Goal: Information Seeking & Learning: Learn about a topic

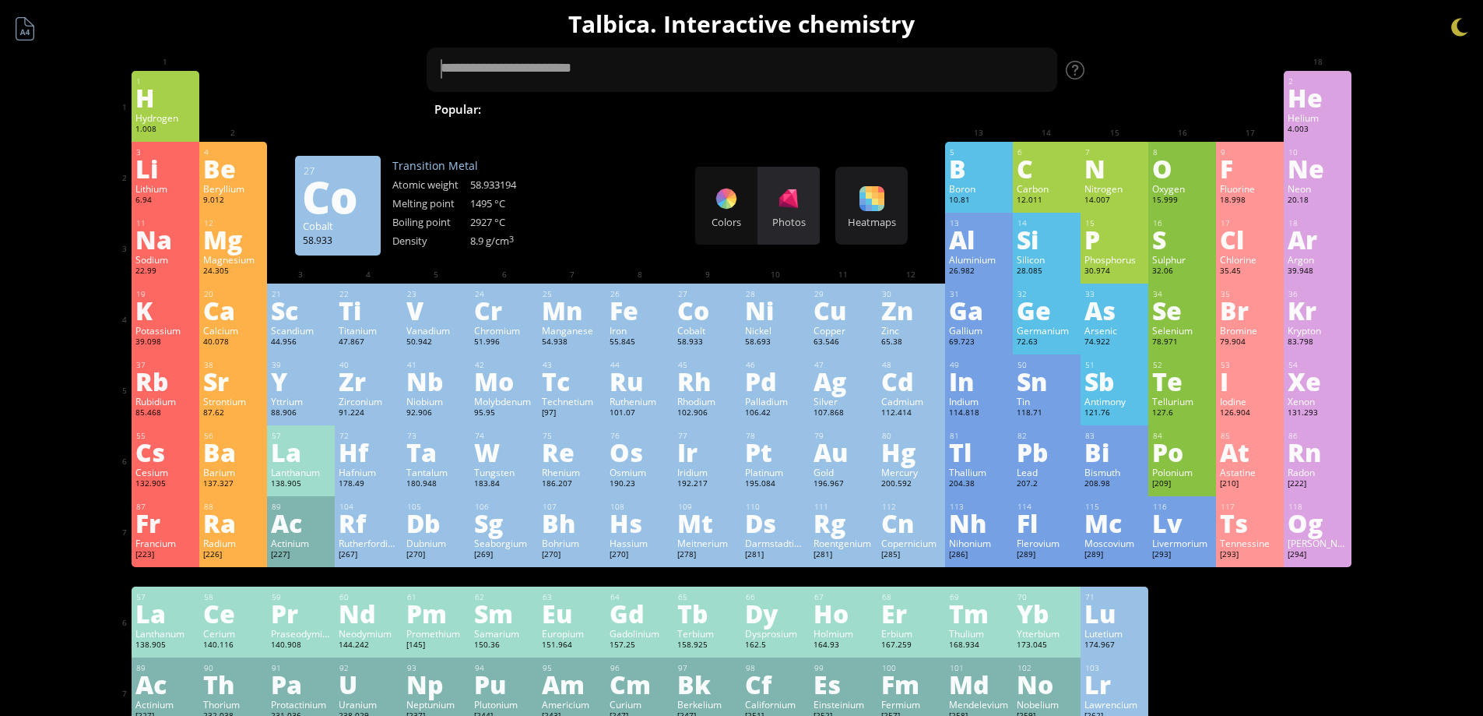
click at [799, 228] on div "Photos" at bounding box center [789, 222] width 62 height 14
click at [799, 228] on div "Colors Photos" at bounding box center [757, 206] width 125 height 78
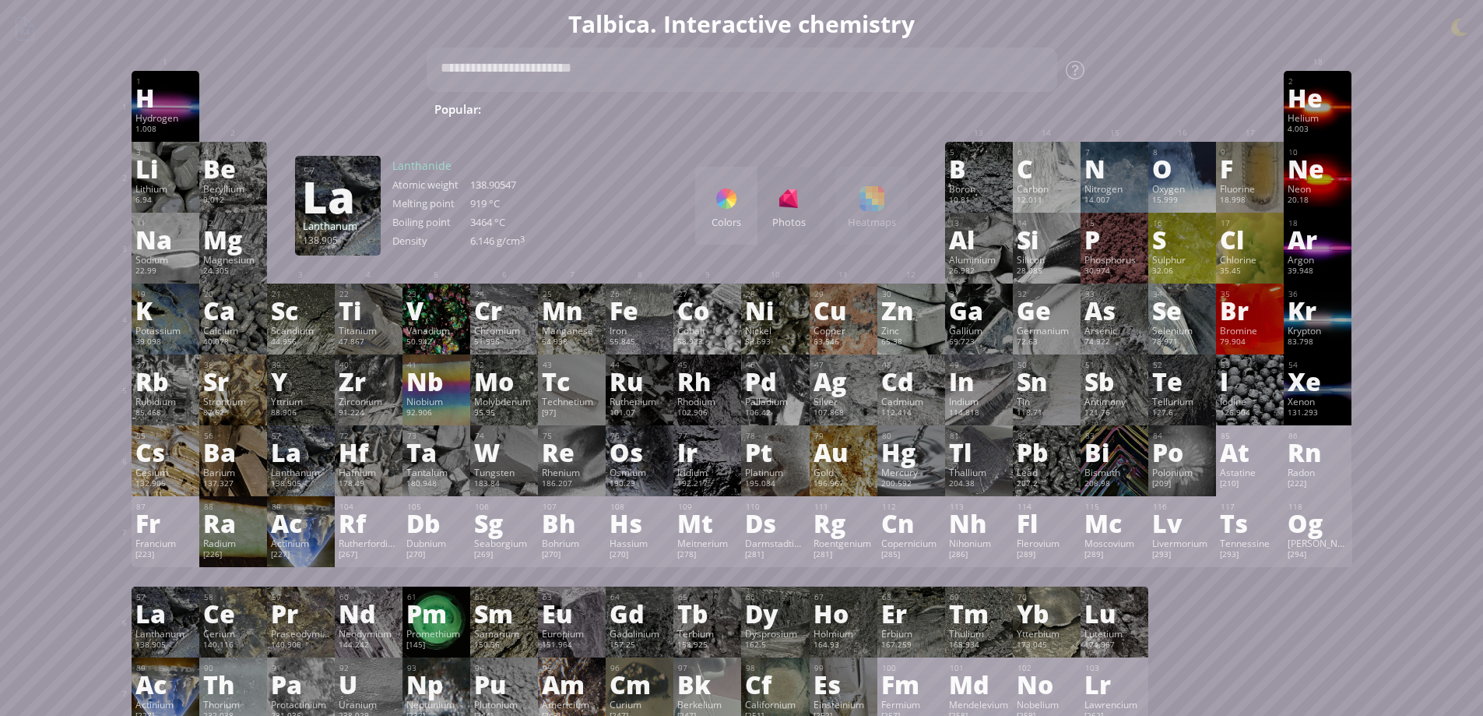
click at [325, 447] on div "La" at bounding box center [301, 451] width 60 height 25
click at [0, 0] on div at bounding box center [0, 0] width 0 height 0
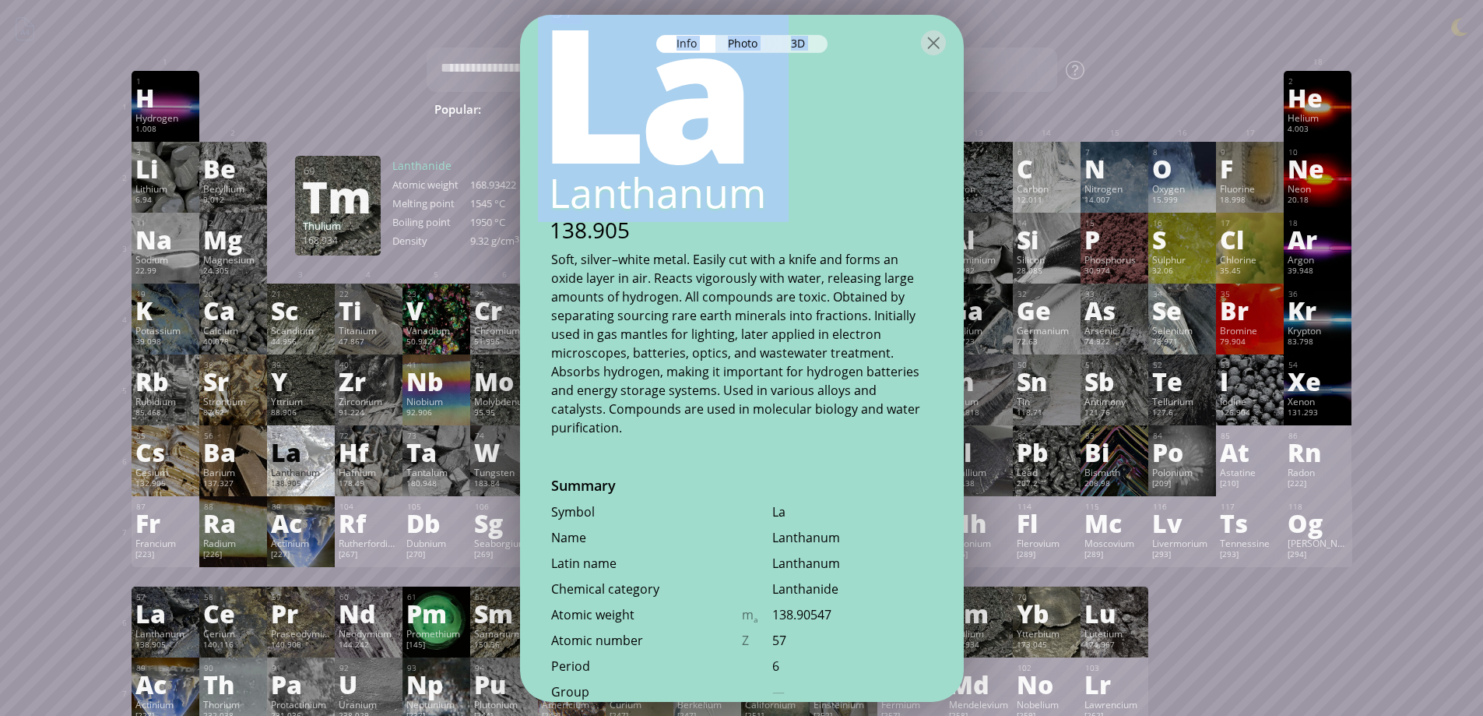
scroll to position [104, 0]
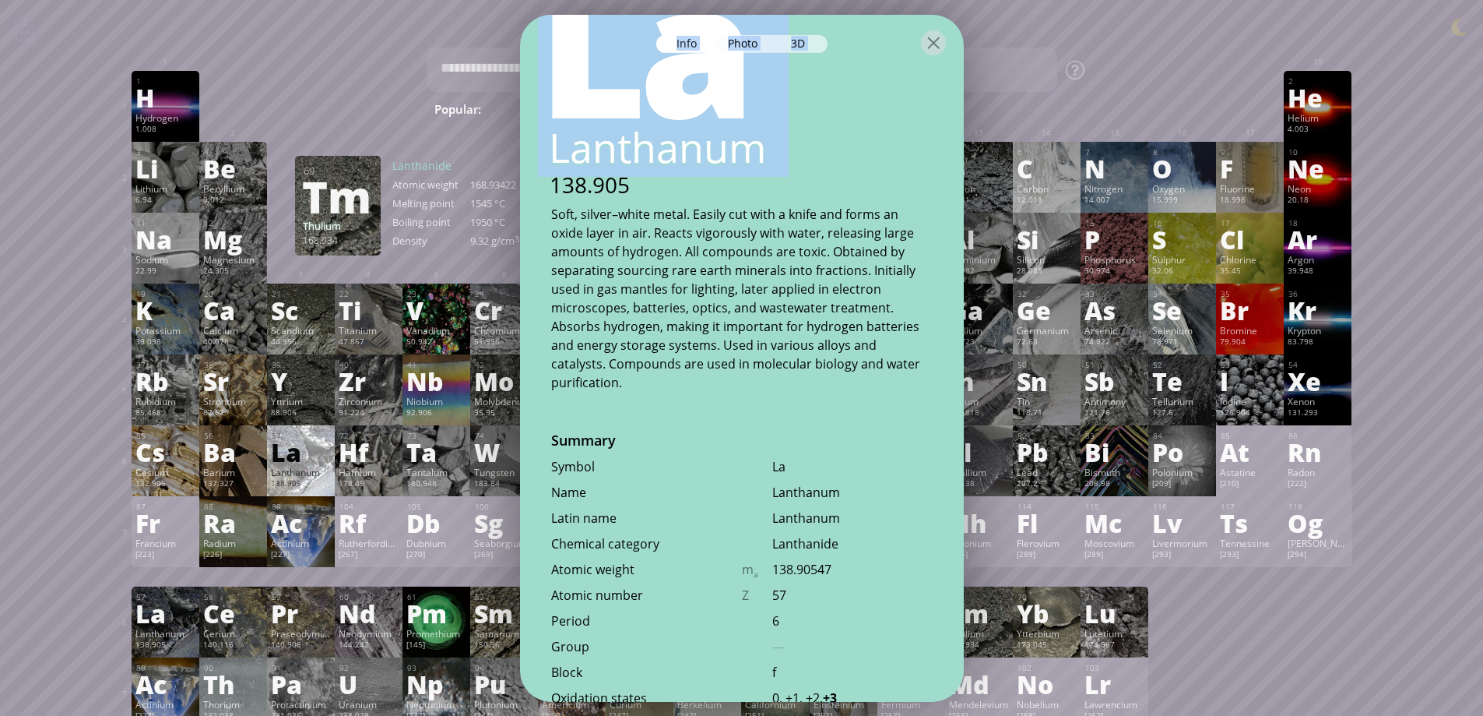
click at [855, 508] on div "Lanthanum" at bounding box center [852, 516] width 160 height 17
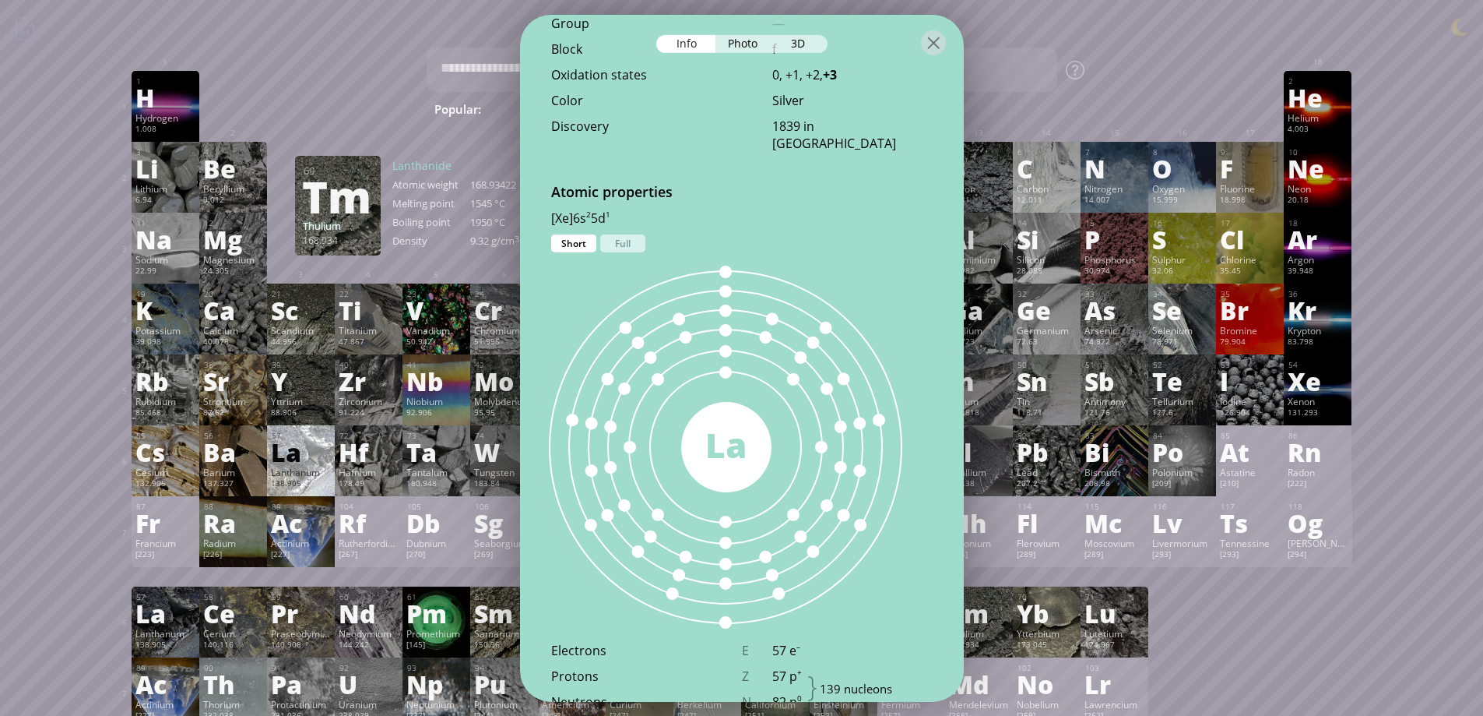
scroll to position [831, 0]
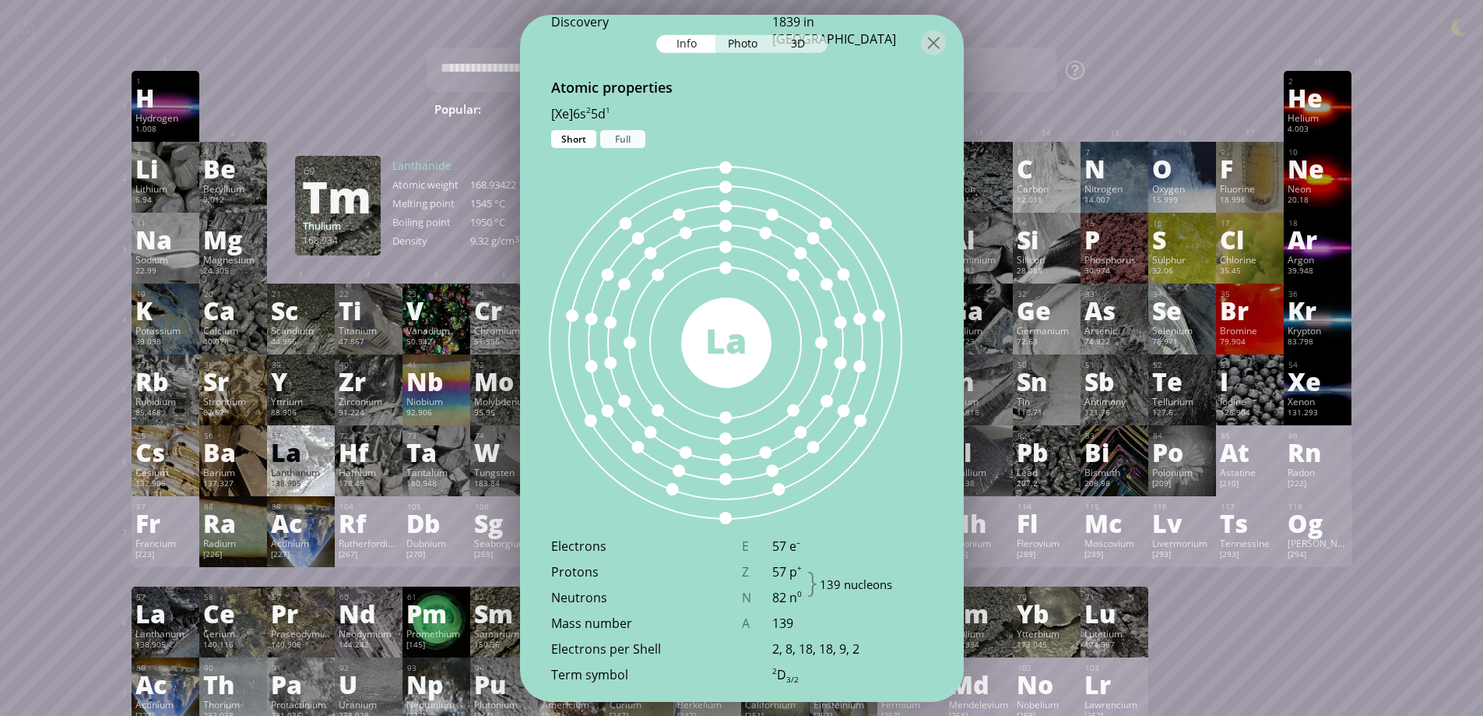
click at [628, 129] on div "Full" at bounding box center [622, 138] width 45 height 18
click at [567, 129] on div "Short" at bounding box center [573, 138] width 45 height 18
click at [610, 129] on div "Full" at bounding box center [622, 138] width 45 height 18
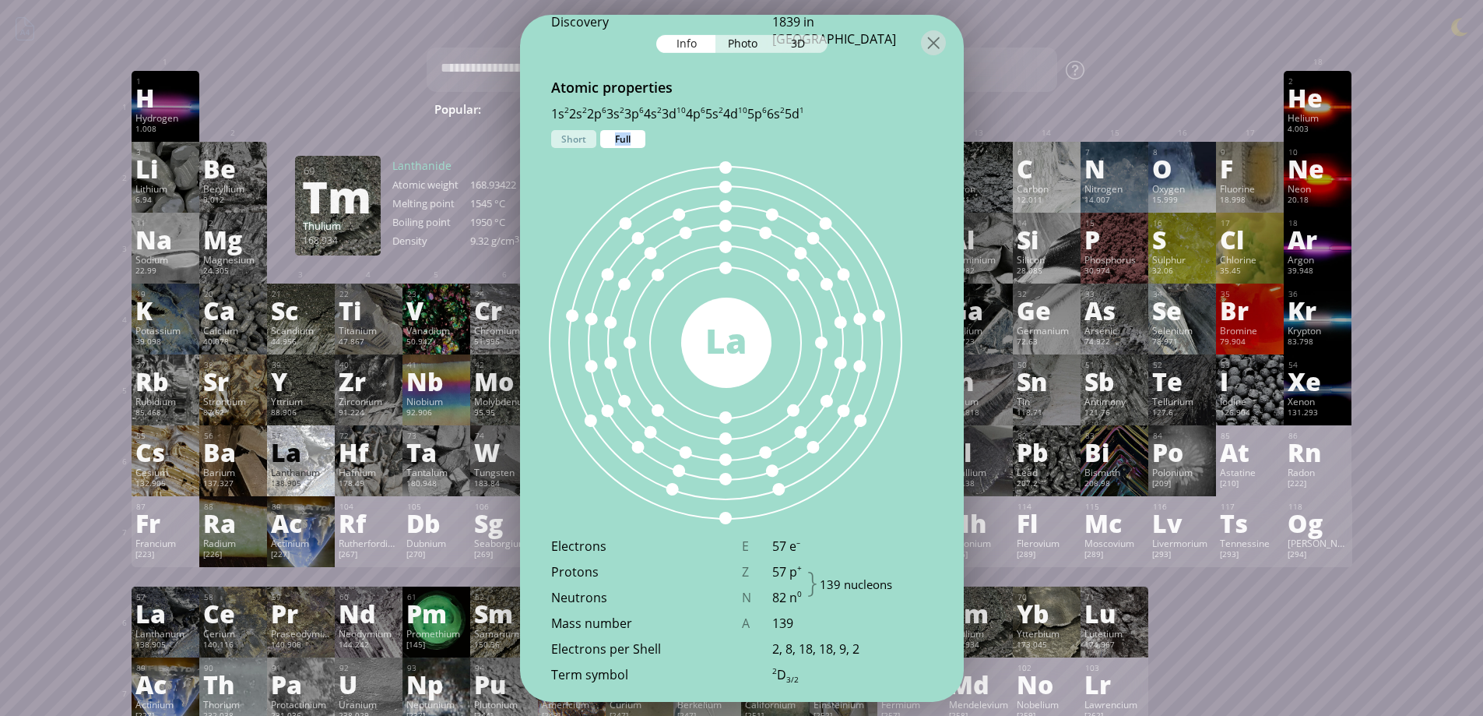
click at [610, 129] on div "Full" at bounding box center [622, 138] width 45 height 18
click at [589, 129] on div "Short" at bounding box center [573, 138] width 45 height 18
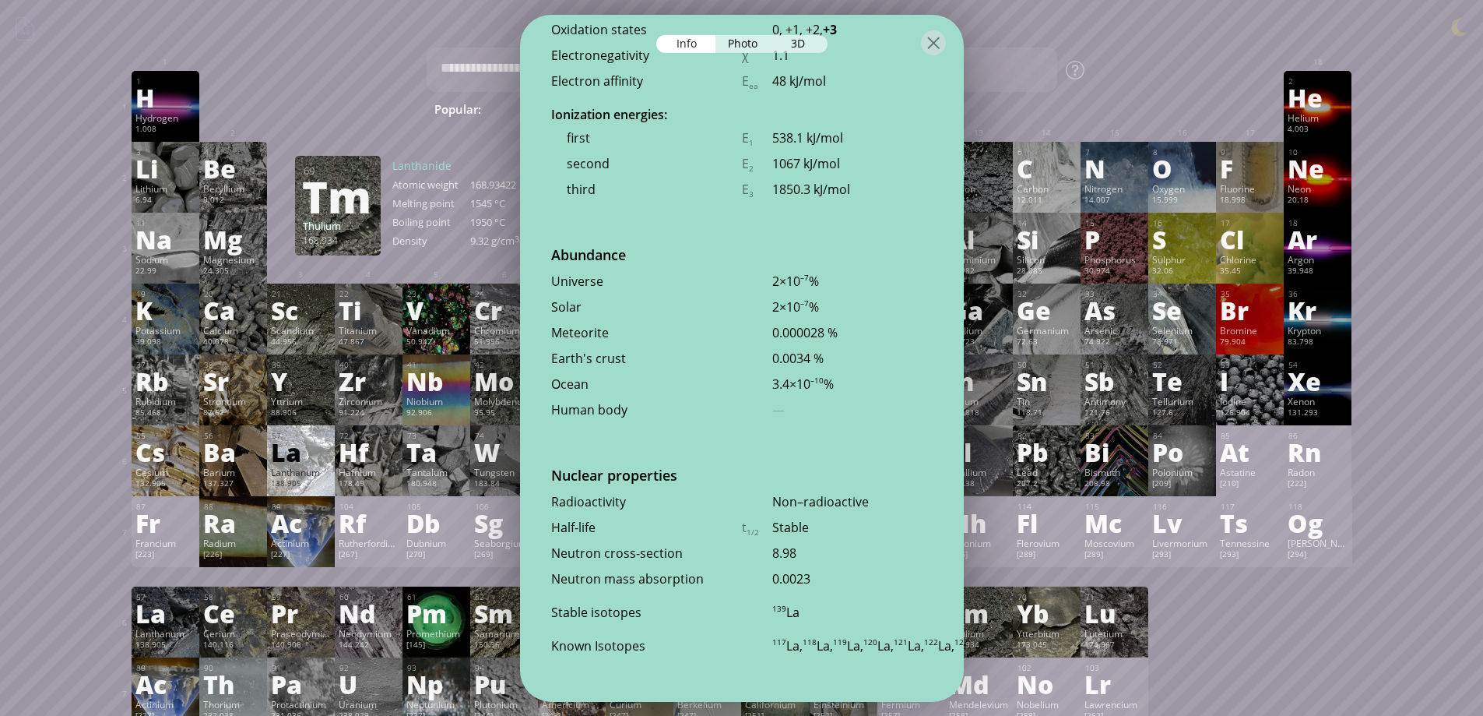
scroll to position [3474, 0]
click at [748, 47] on div "Photo" at bounding box center [744, 43] width 56 height 18
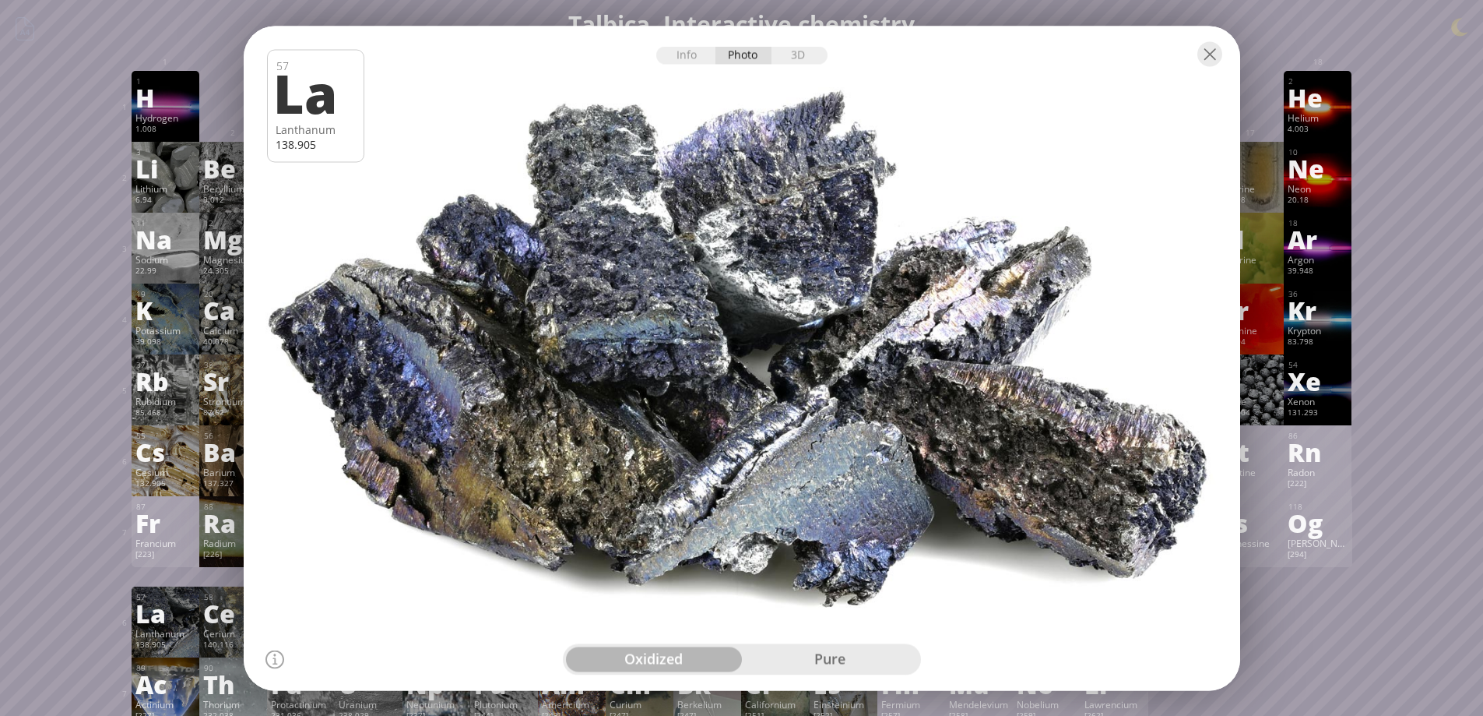
click at [797, 65] on div at bounding box center [742, 53] width 997 height 55
click at [800, 59] on div "3D" at bounding box center [800, 55] width 56 height 18
click at [800, 59] on div "Info Photo 3D" at bounding box center [741, 55] width 171 height 18
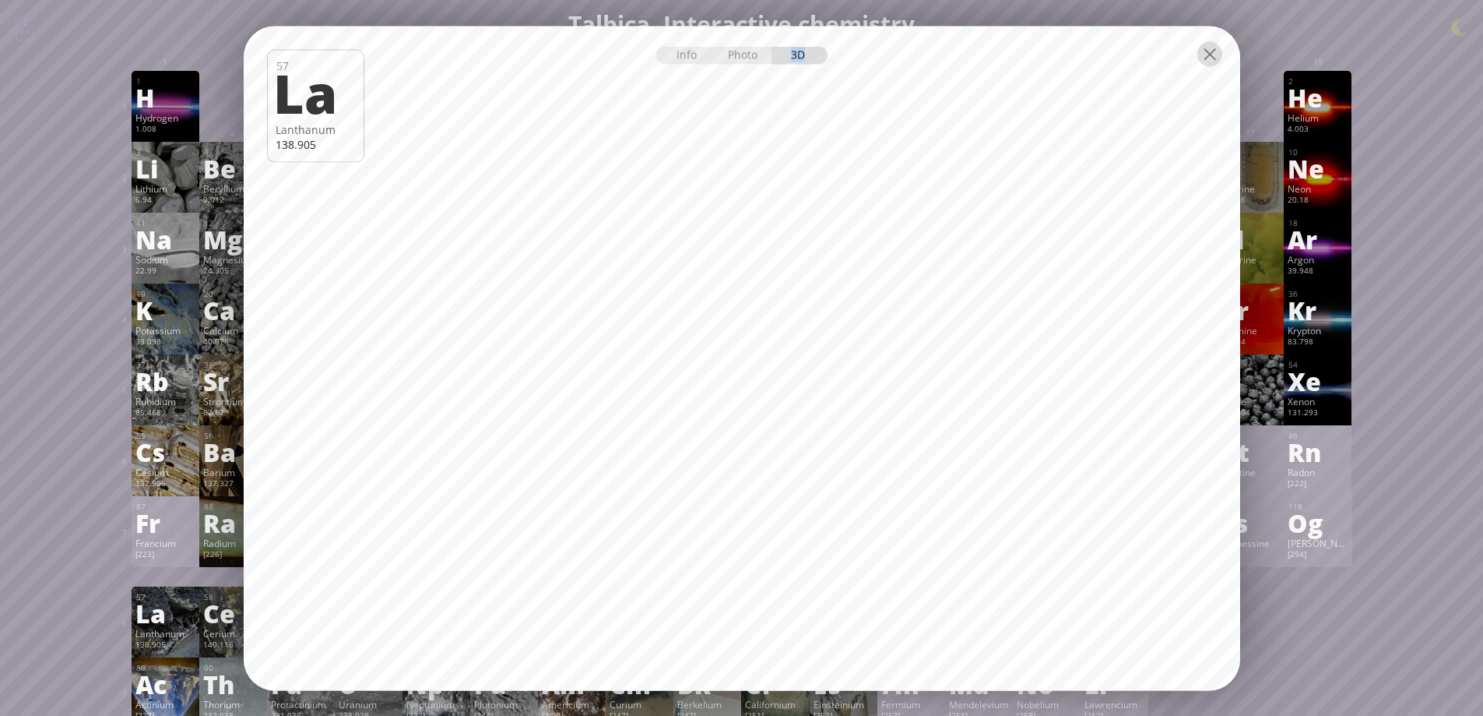
click at [1209, 55] on div at bounding box center [1210, 53] width 25 height 25
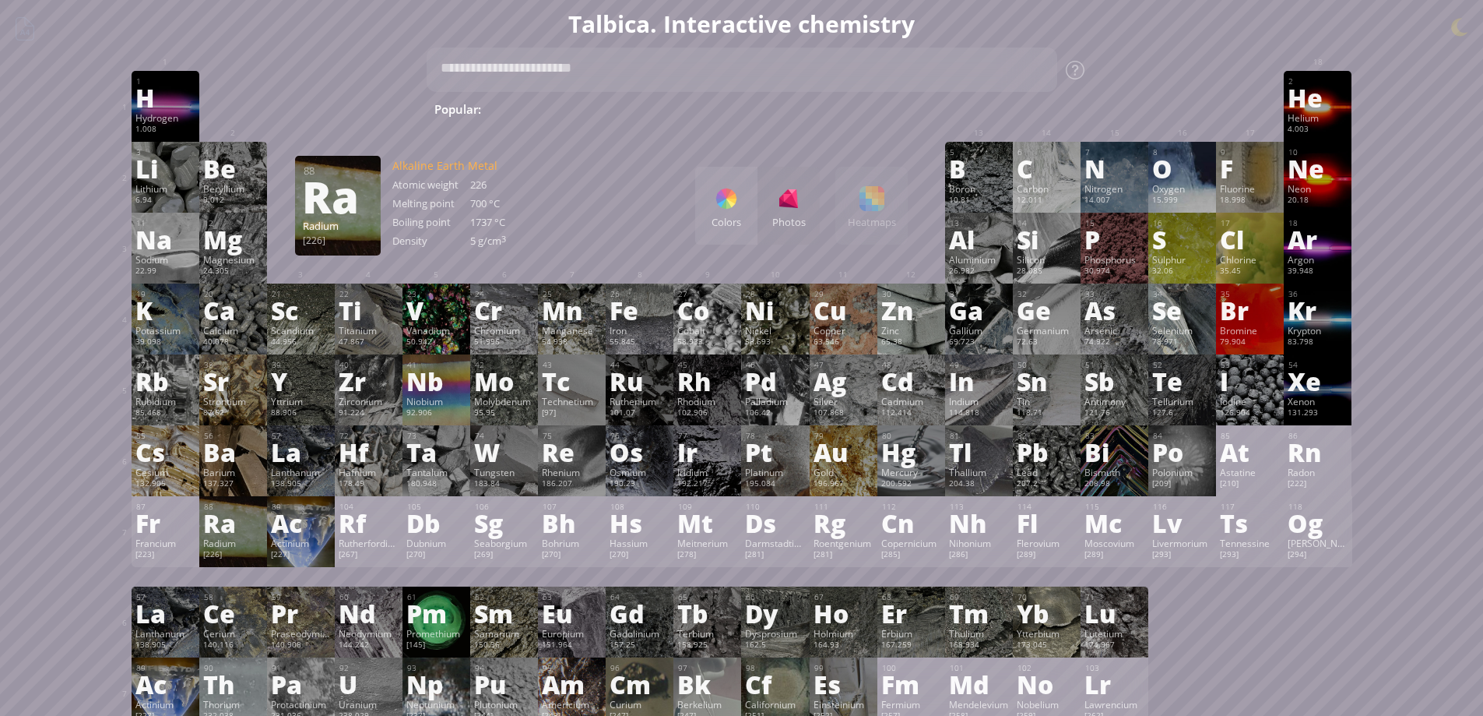
click at [250, 530] on div "Ra" at bounding box center [233, 522] width 60 height 25
click at [0, 0] on div "Info Photo 3D Info Photo 3D 57 La Lanthanum 138.905 Pure lanthanum covered with…" at bounding box center [0, 0] width 0 height 0
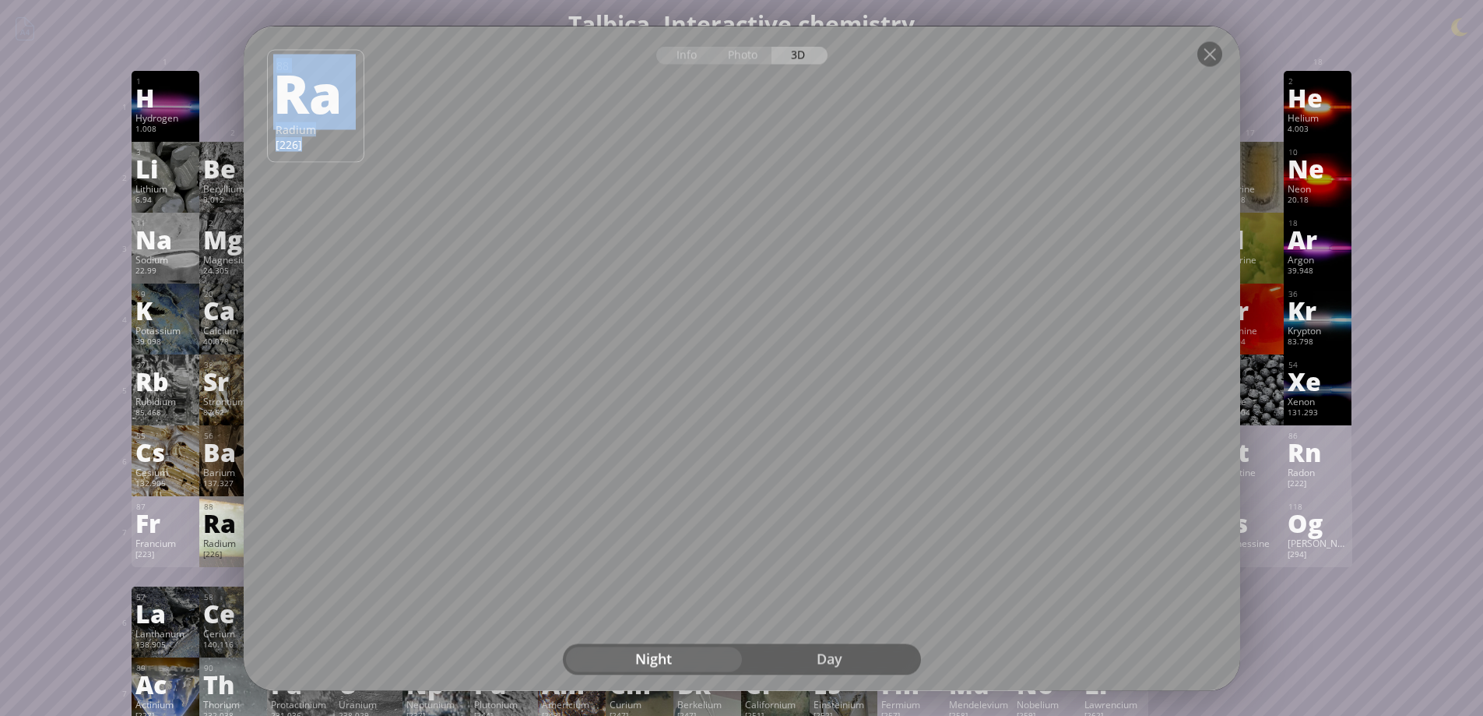
click at [831, 664] on div "Day" at bounding box center [830, 658] width 176 height 25
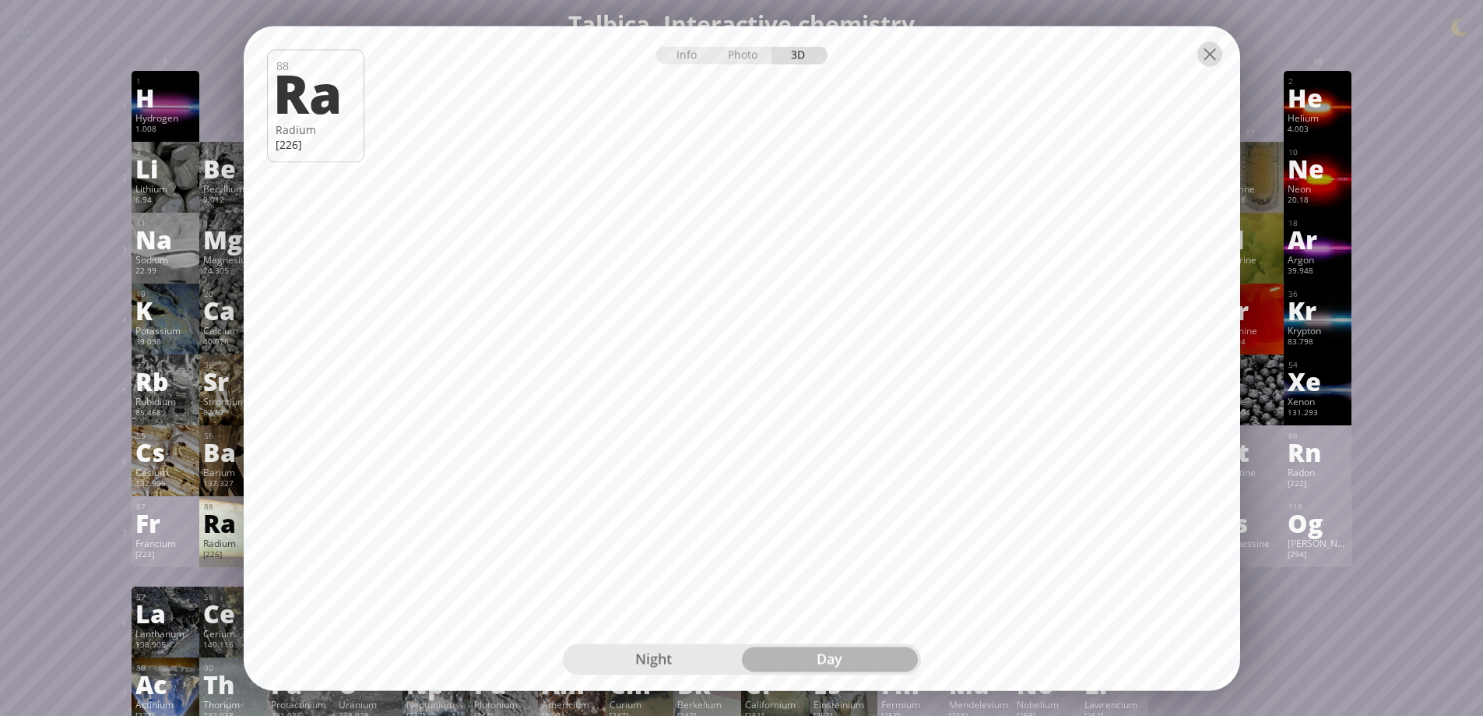
click at [1198, 58] on div at bounding box center [1210, 53] width 25 height 25
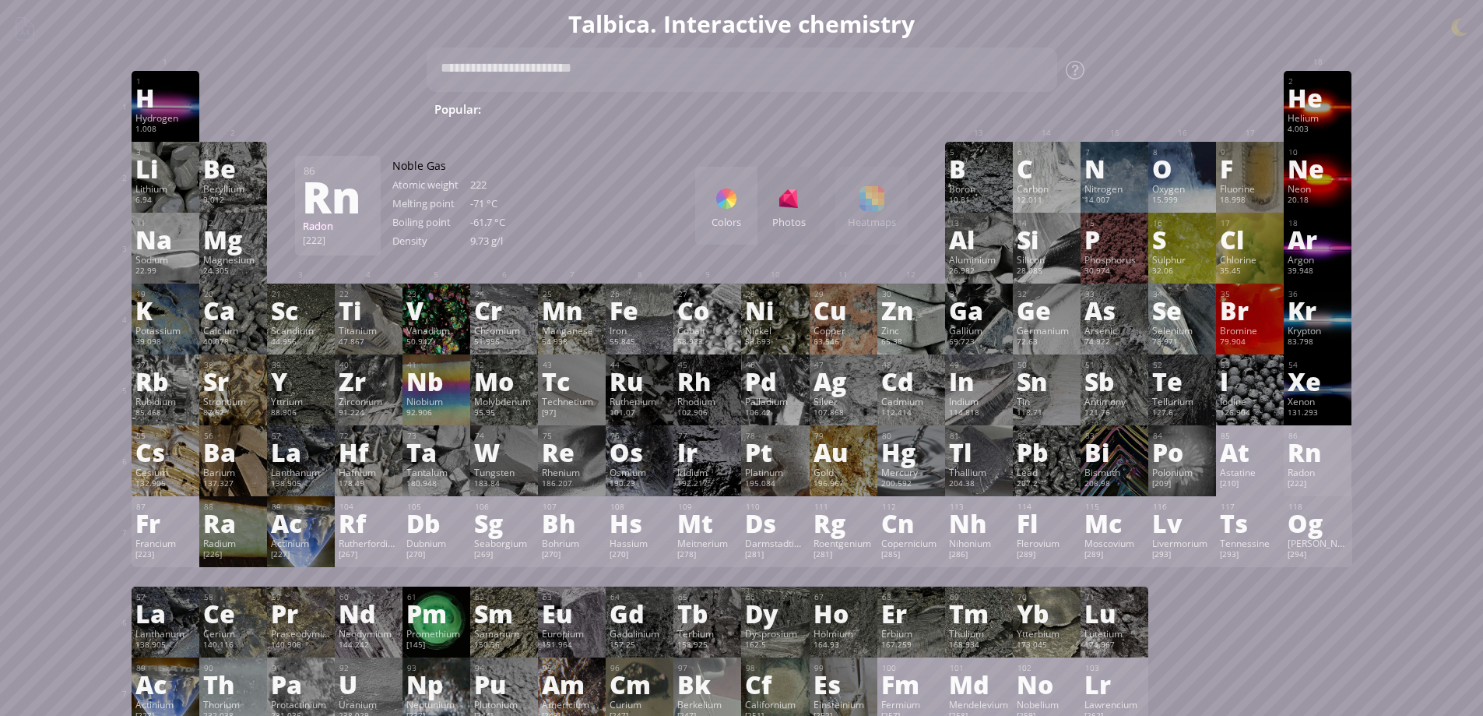
click at [1314, 459] on div "Rn" at bounding box center [1318, 451] width 60 height 25
click at [0, 0] on div "Info Photo 3D Info Photo 3D 88 Ra Radium [226] Pure lanthanum covered with a he…" at bounding box center [0, 0] width 0 height 0
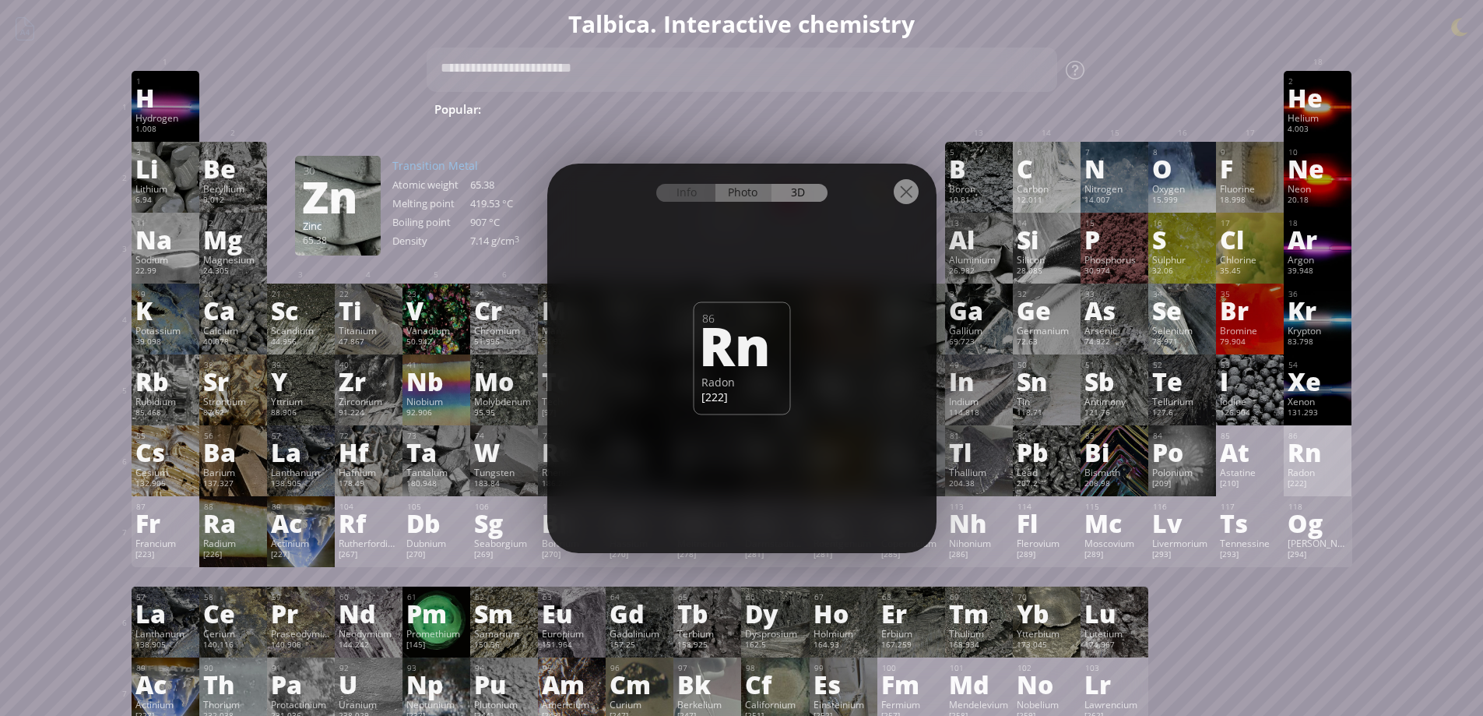
click at [764, 194] on div "Photo" at bounding box center [744, 193] width 56 height 18
click at [764, 194] on div "Info Photo 3D" at bounding box center [741, 193] width 171 height 18
click at [1165, 141] on div "1 H Hydrogen 1.008 −1, +1 −1, +1 -259.14 °C -252.87 °C 0.0899 g/l 1s 1 2 He Hel…" at bounding box center [742, 106] width 1221 height 71
click at [1432, 261] on div "Summary Molecular formula Molecular weight Exact mass Monoisotopic mass Classif…" at bounding box center [741, 660] width 1483 height 1320
click at [913, 199] on div at bounding box center [906, 191] width 25 height 25
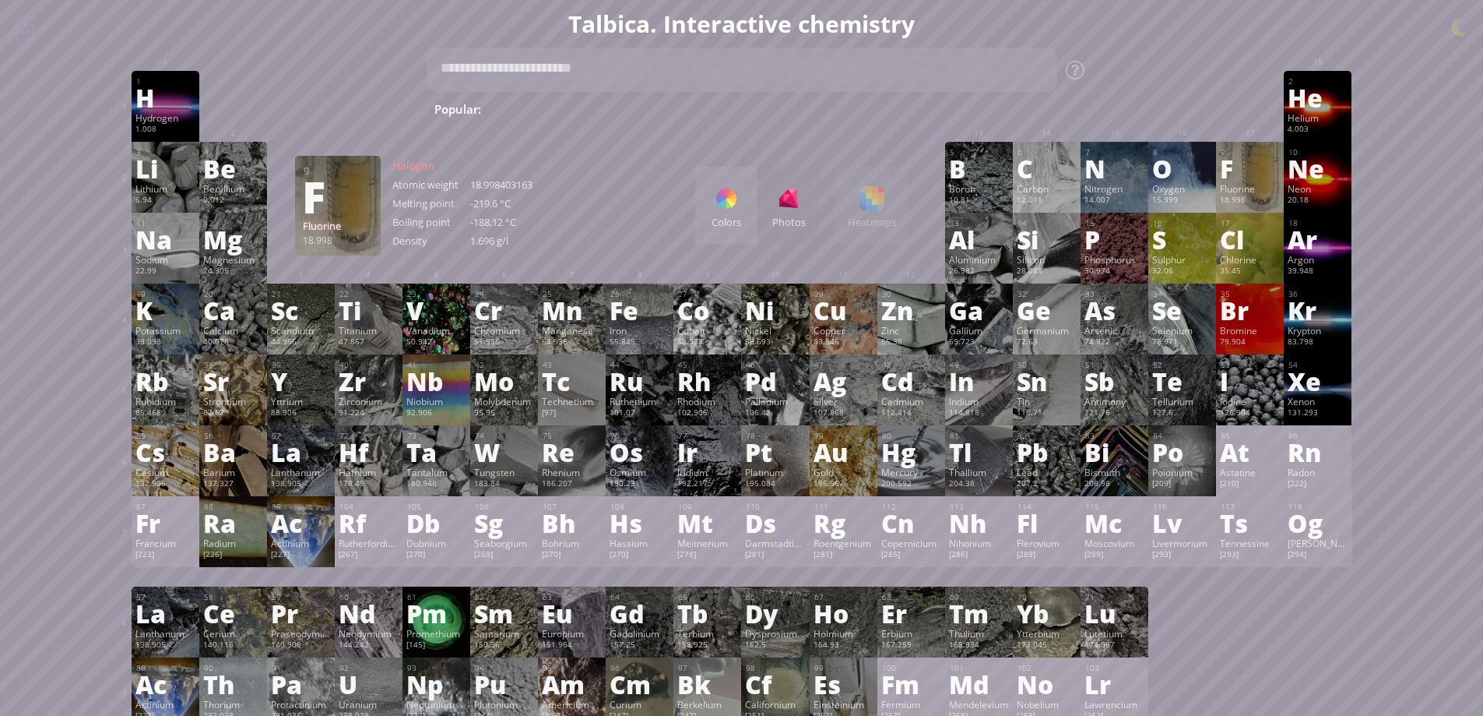
click at [1254, 199] on div "18.998" at bounding box center [1250, 201] width 60 height 12
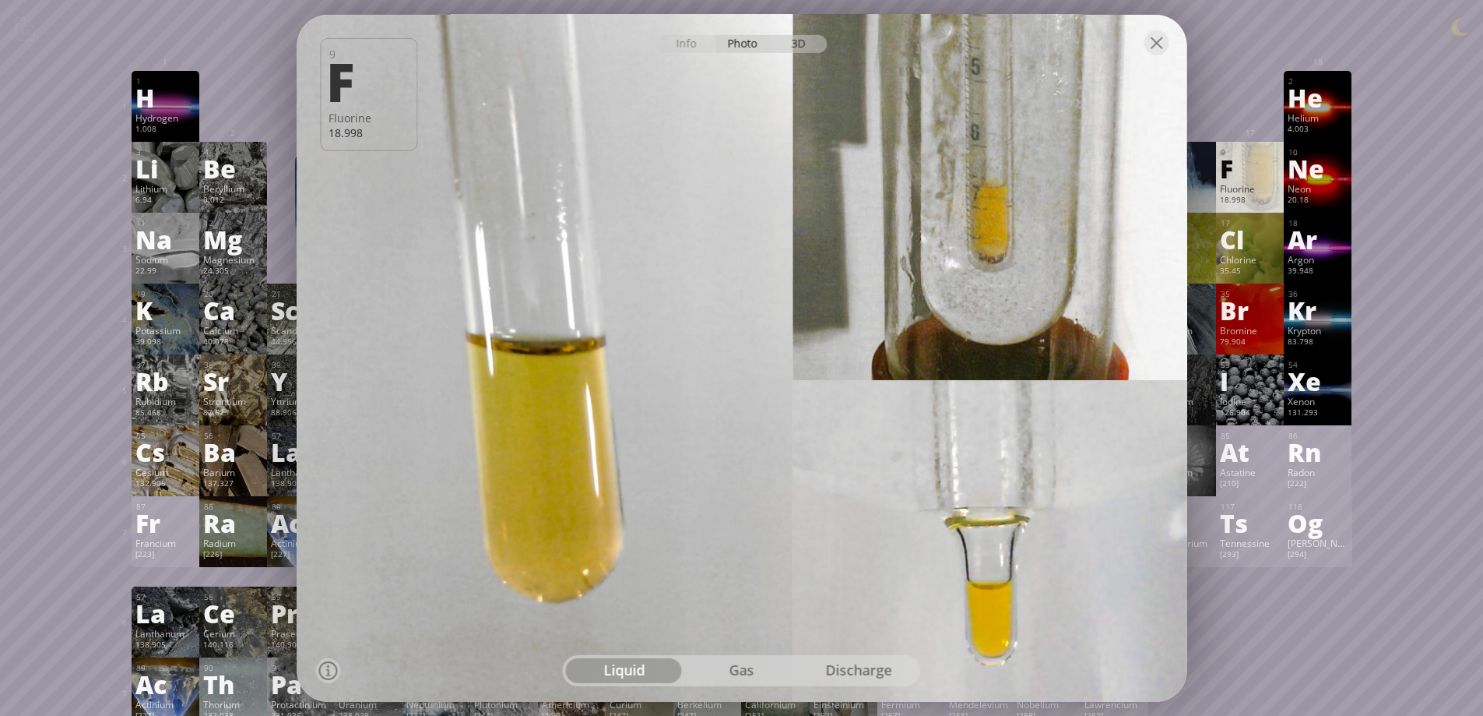
click at [811, 46] on div "3D" at bounding box center [800, 43] width 56 height 18
click at [811, 46] on div "Info Photo 3D" at bounding box center [741, 43] width 171 height 18
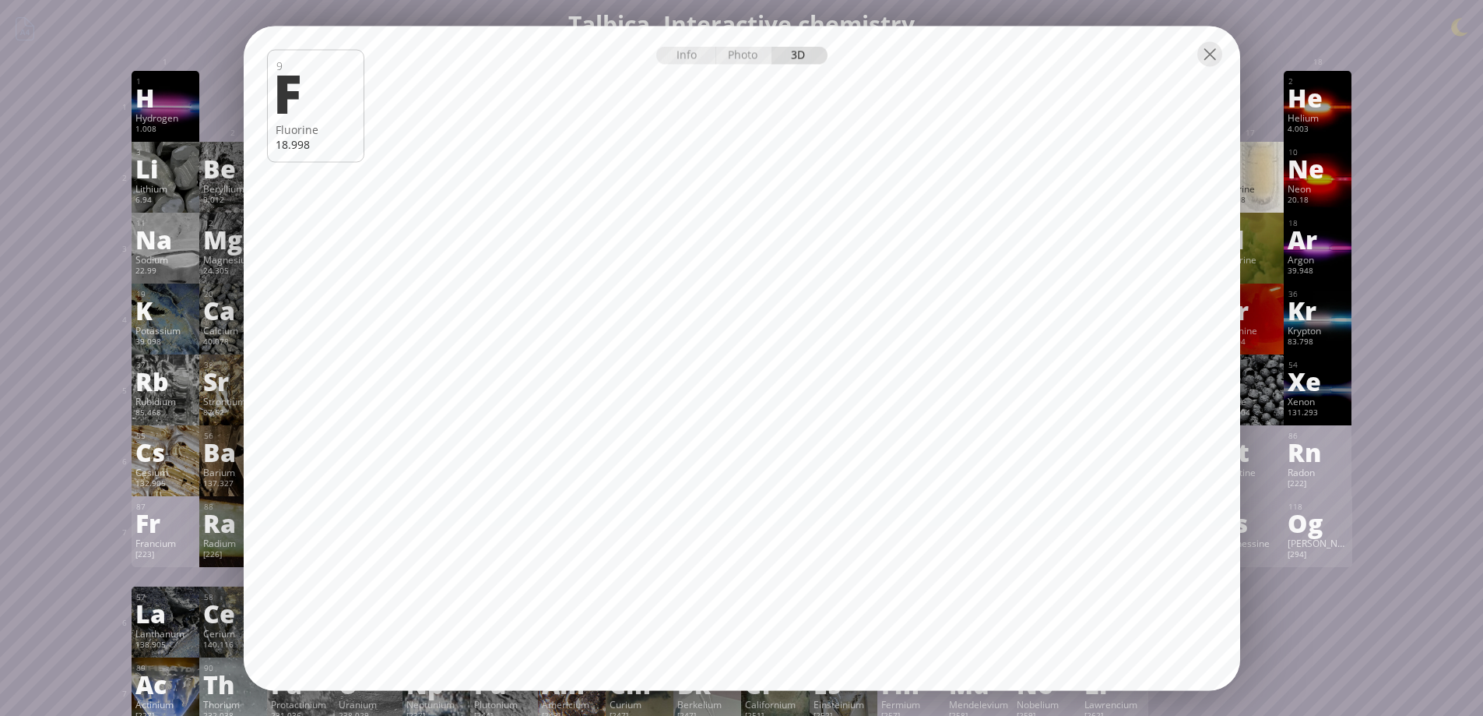
click at [1210, 60] on div at bounding box center [1210, 53] width 25 height 25
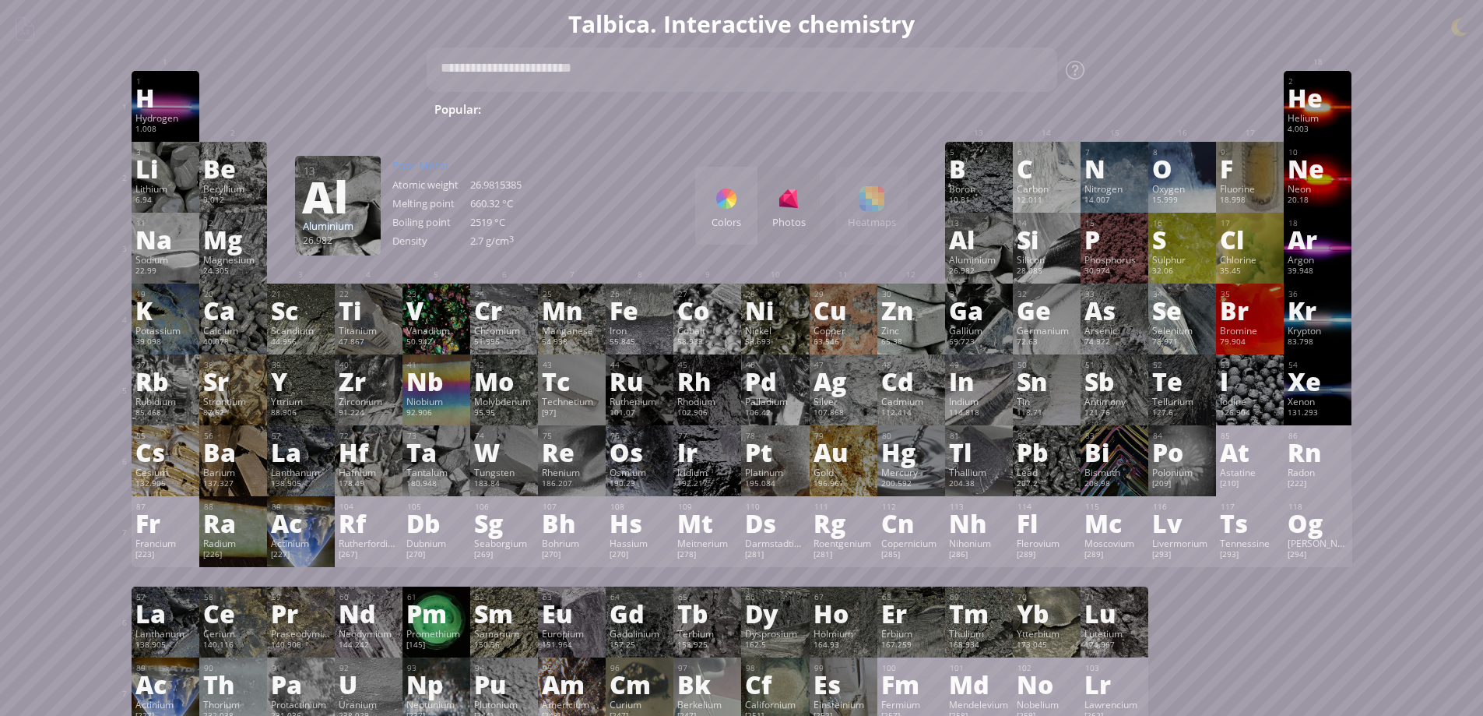
click at [896, 213] on div "Colors Photos Heatmaps Heatmaps Normal mode Melting point Boiling point Density…" at bounding box center [801, 206] width 213 height 78
click at [1042, 390] on div "Sn" at bounding box center [1047, 380] width 60 height 25
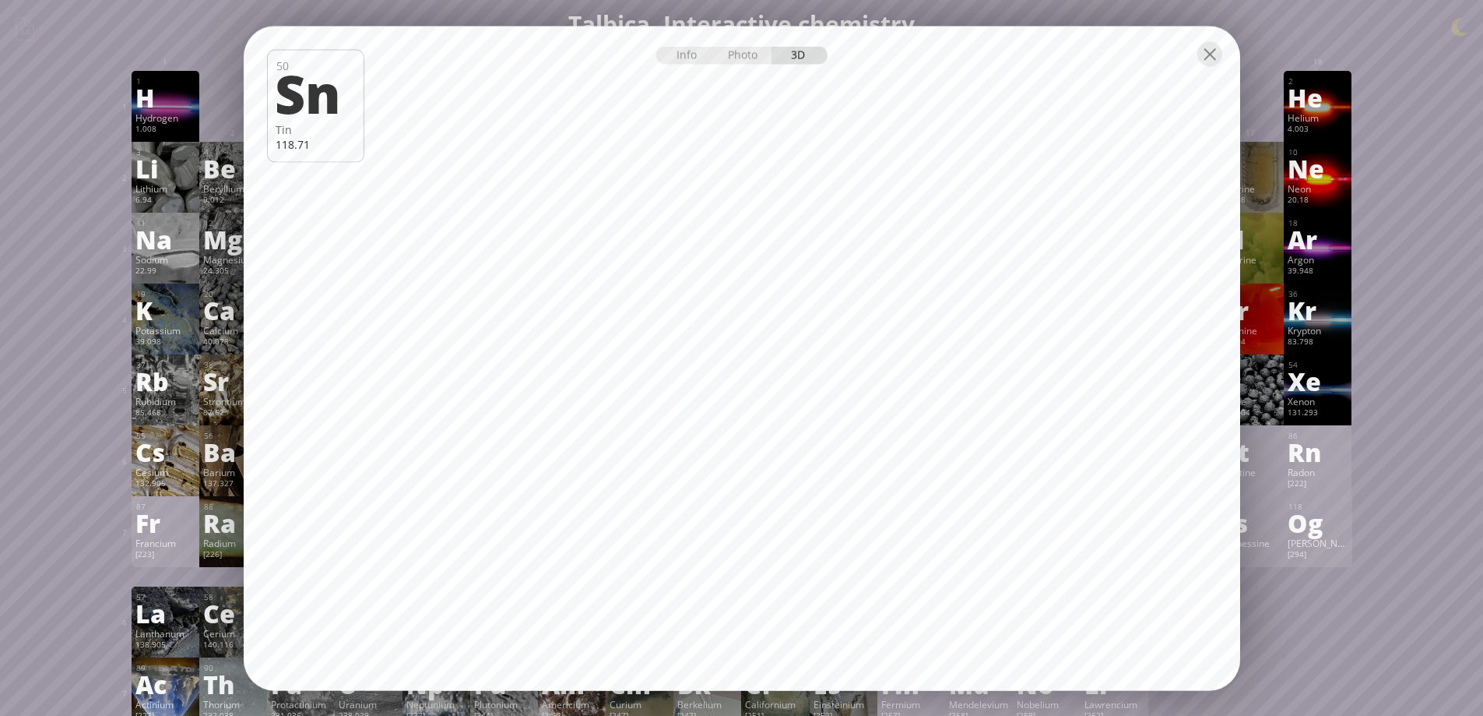
click at [1303, 169] on div "Ne" at bounding box center [1318, 168] width 60 height 25
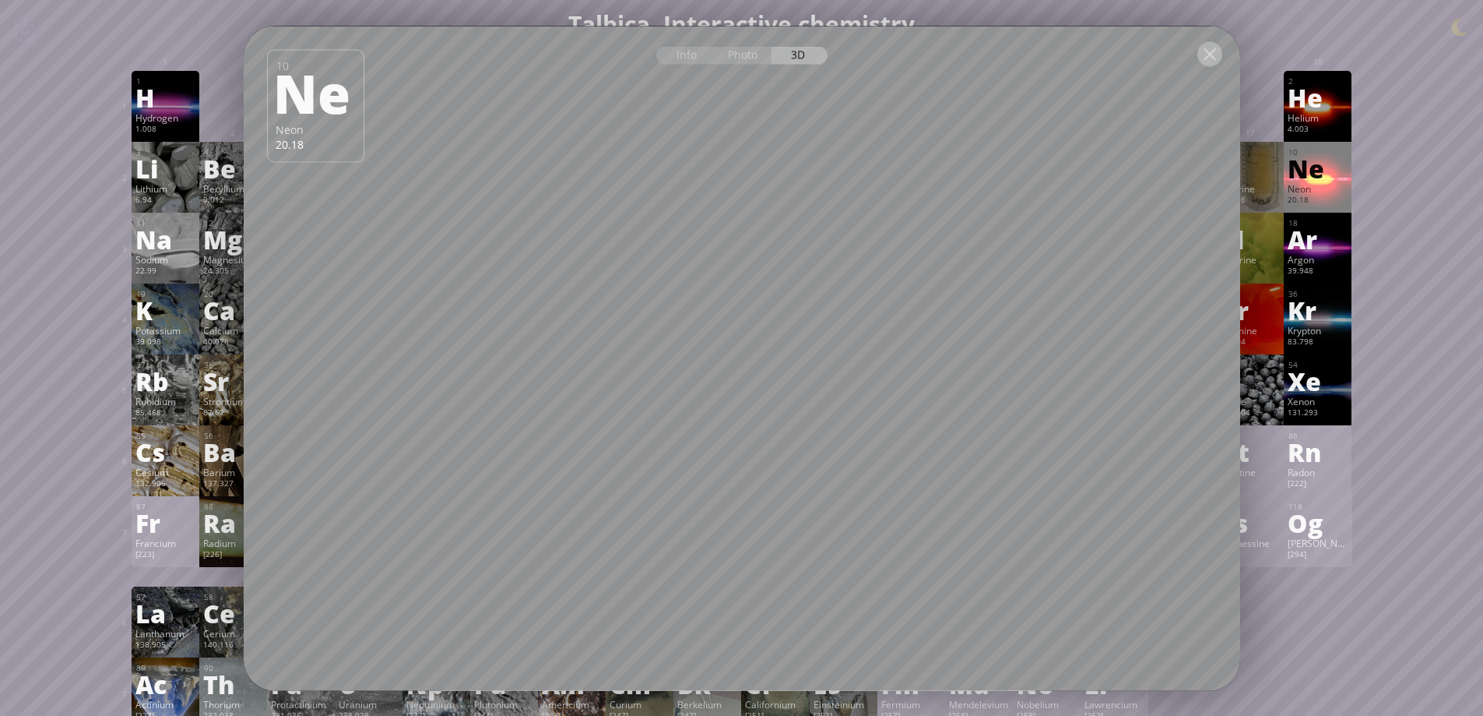
click at [1213, 65] on div at bounding box center [1210, 53] width 25 height 25
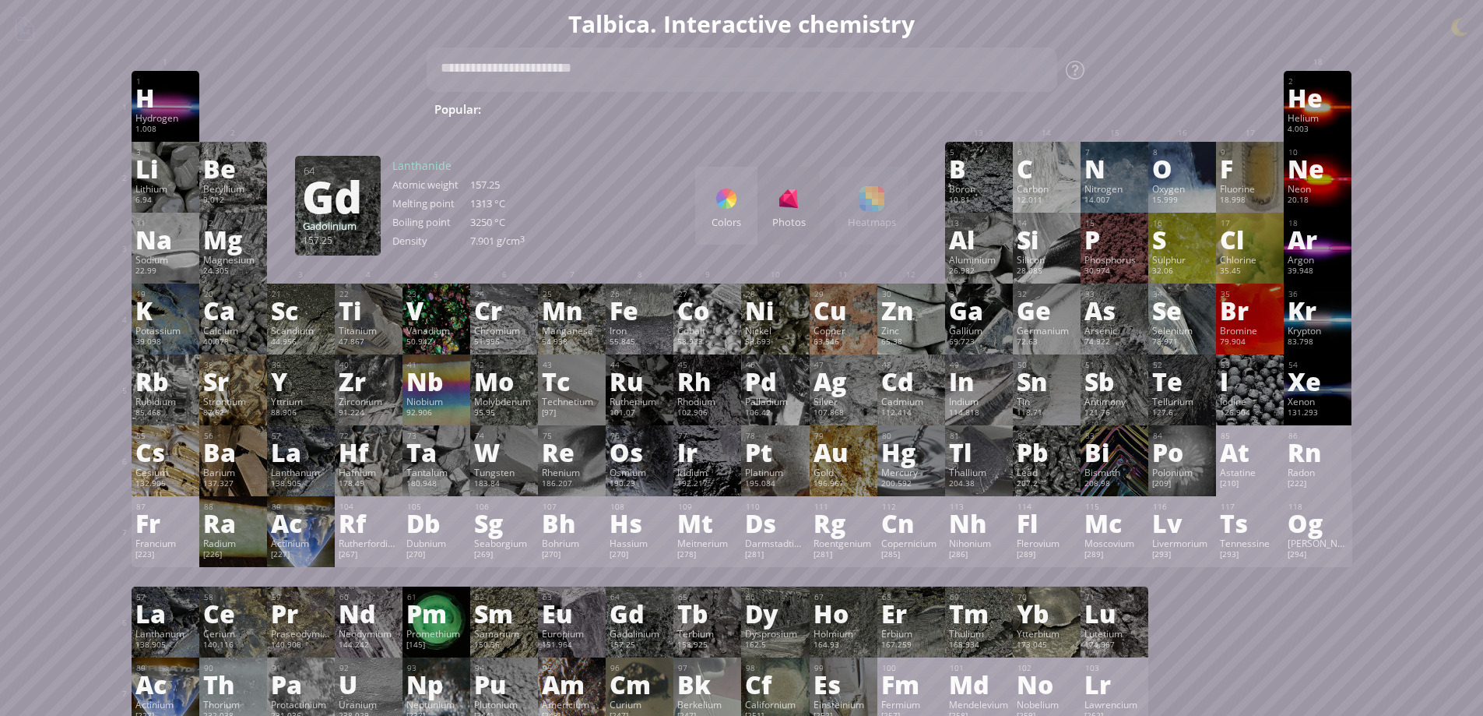
scroll to position [104, 0]
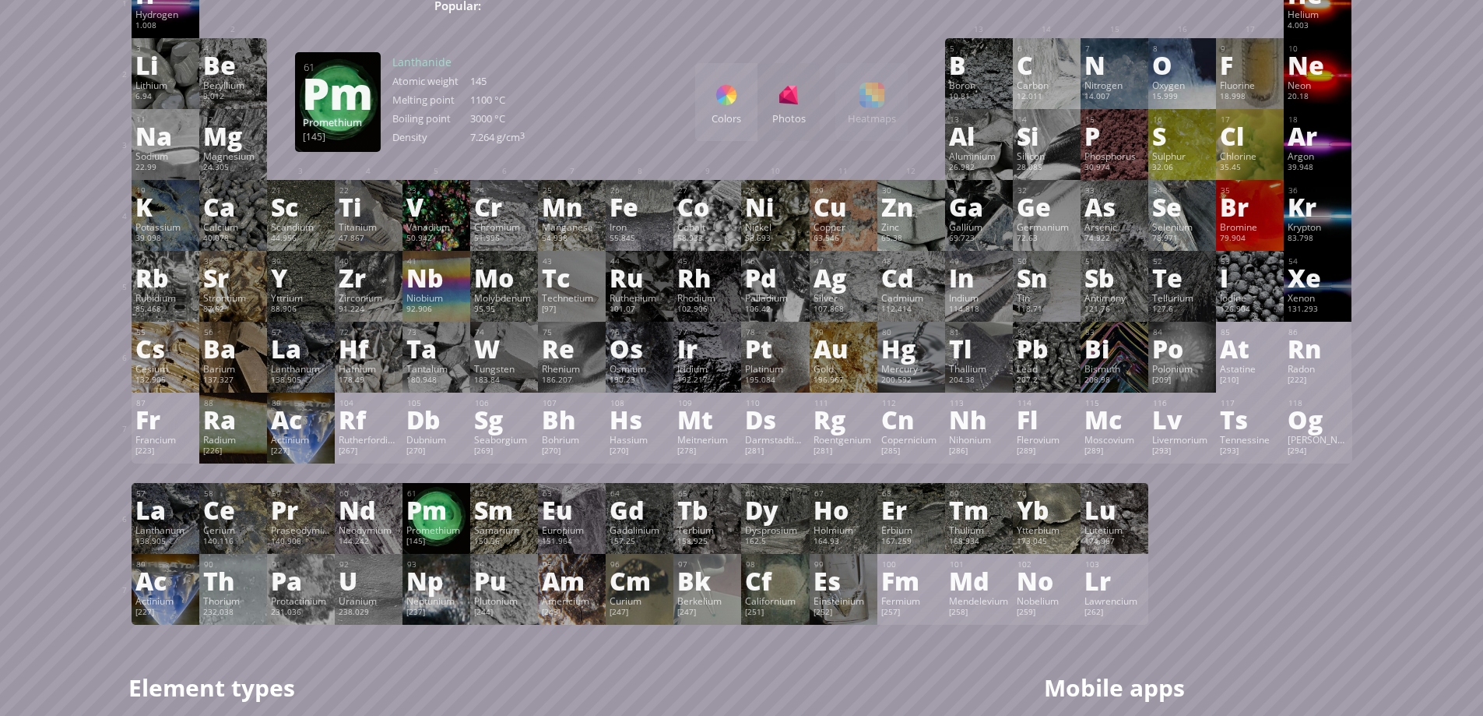
click at [463, 542] on div "[145]" at bounding box center [436, 542] width 60 height 12
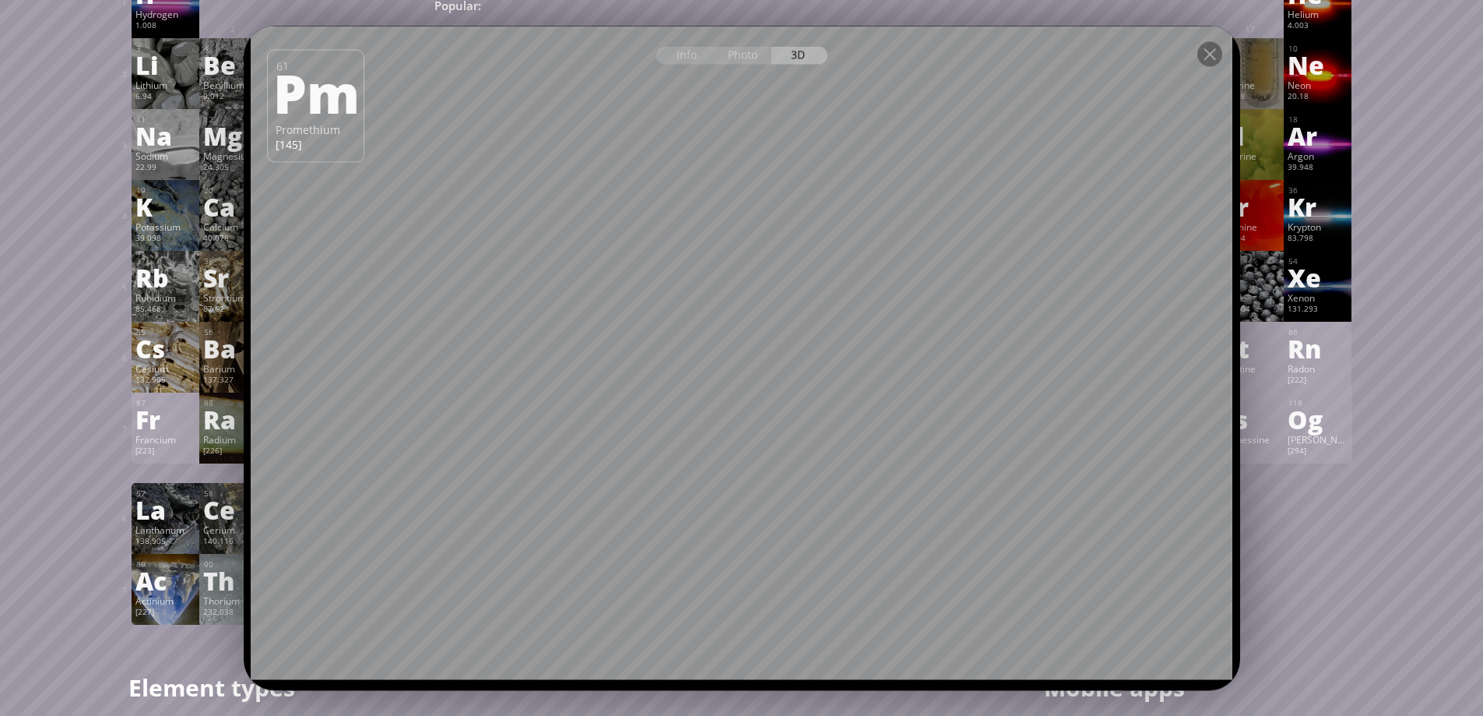
click at [1209, 65] on div at bounding box center [742, 53] width 997 height 55
click at [1210, 59] on div at bounding box center [1210, 52] width 25 height 25
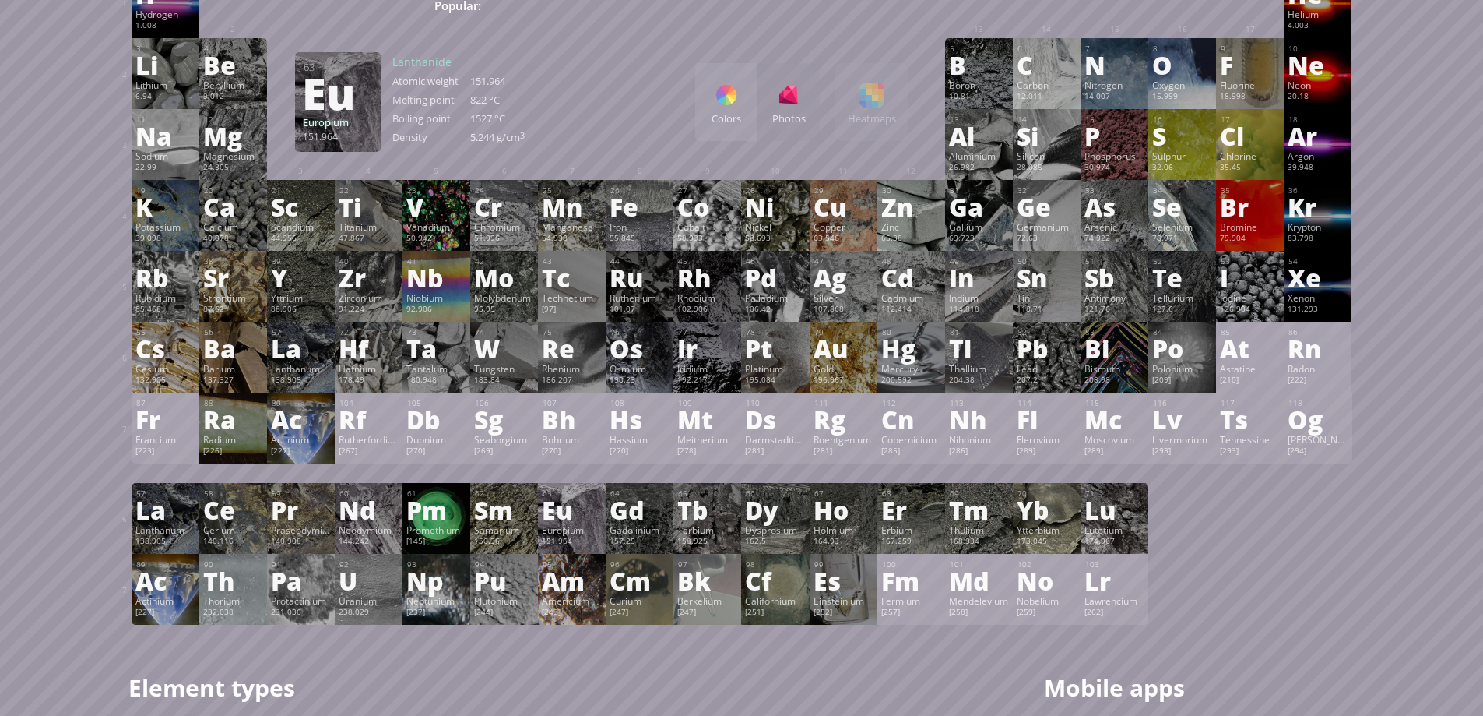
click at [591, 525] on div "Europium" at bounding box center [572, 529] width 60 height 12
click at [0, 0] on div "Info Photo 3D Info Photo 3D 61 Pm Promethium [145] Due to its extreme reactivit…" at bounding box center [0, 0] width 0 height 0
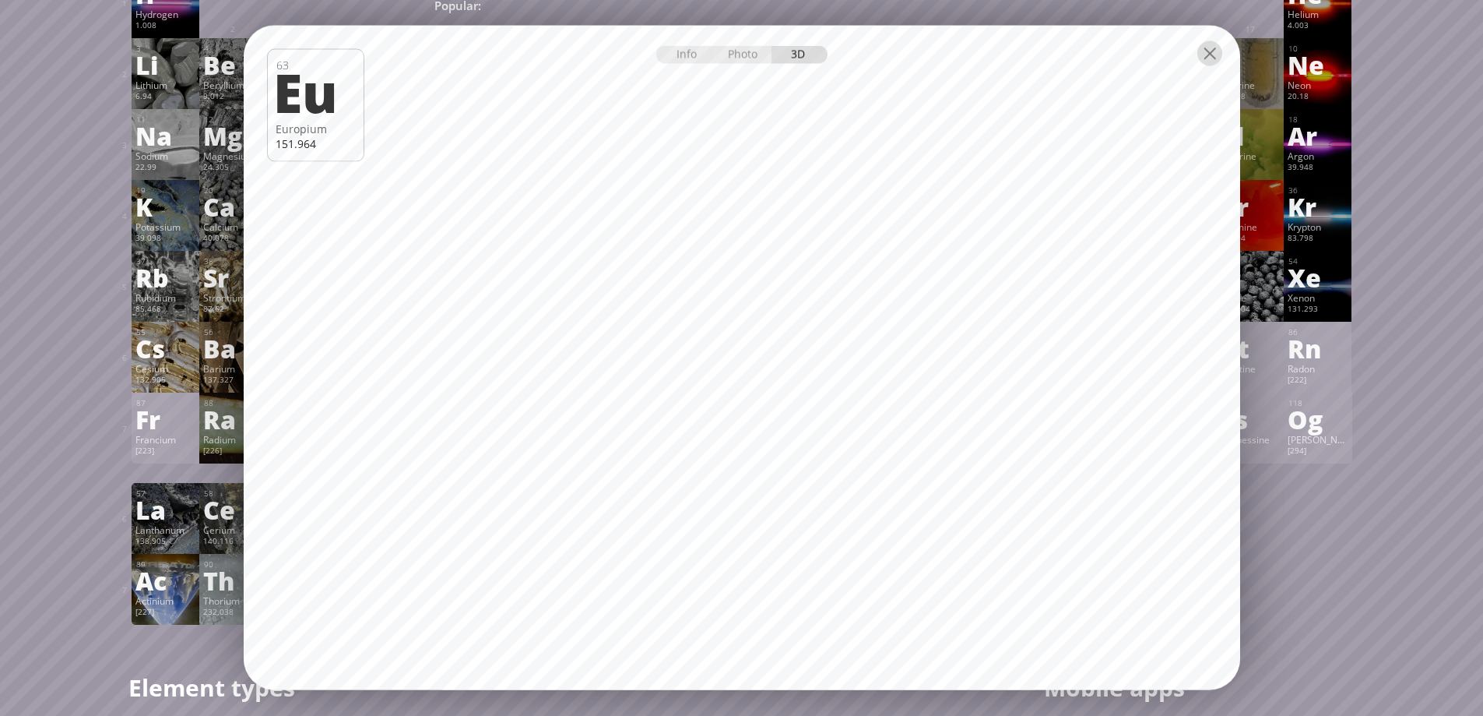
click at [1218, 54] on div at bounding box center [1210, 52] width 25 height 25
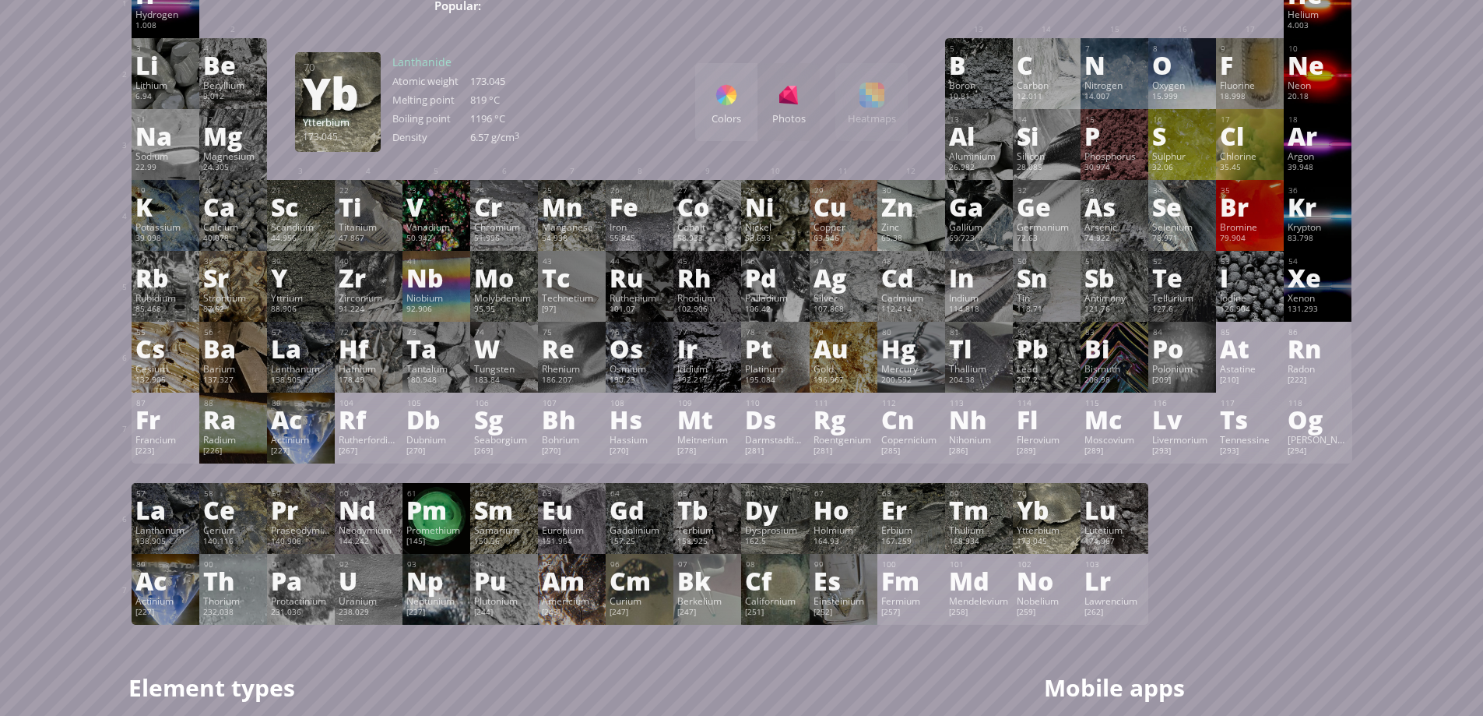
click at [1051, 538] on div "173.045" at bounding box center [1047, 542] width 60 height 12
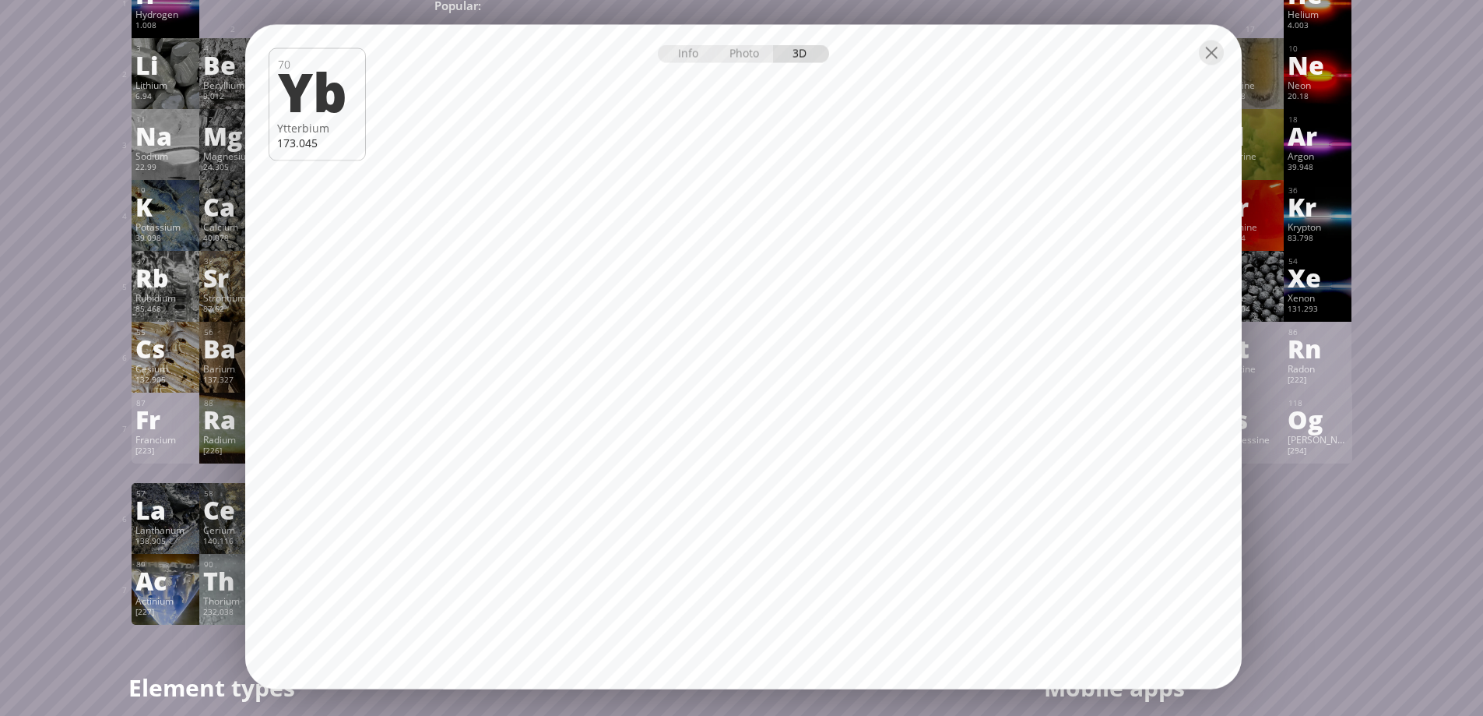
click at [1207, 65] on div at bounding box center [743, 51] width 997 height 55
click at [1211, 57] on div at bounding box center [1212, 52] width 25 height 25
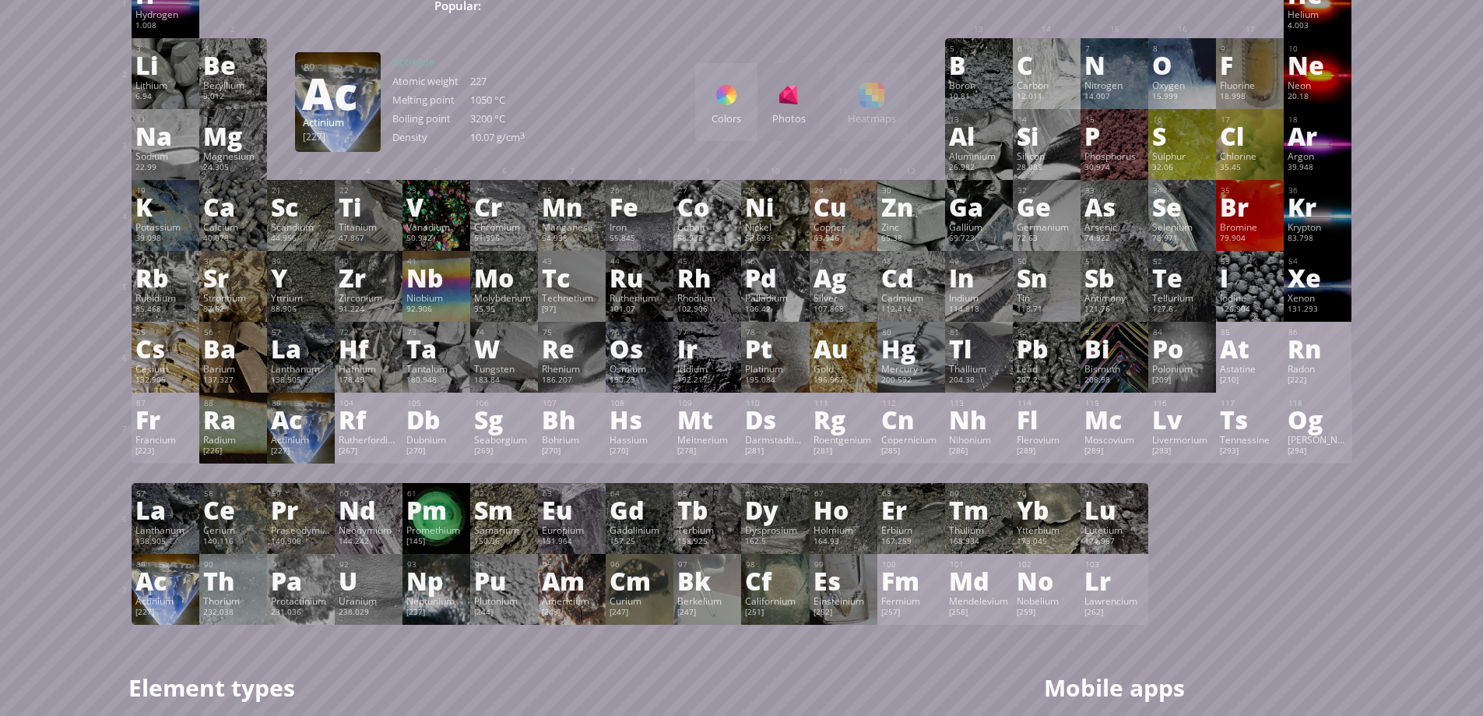
click at [191, 589] on div "Ac" at bounding box center [165, 580] width 60 height 25
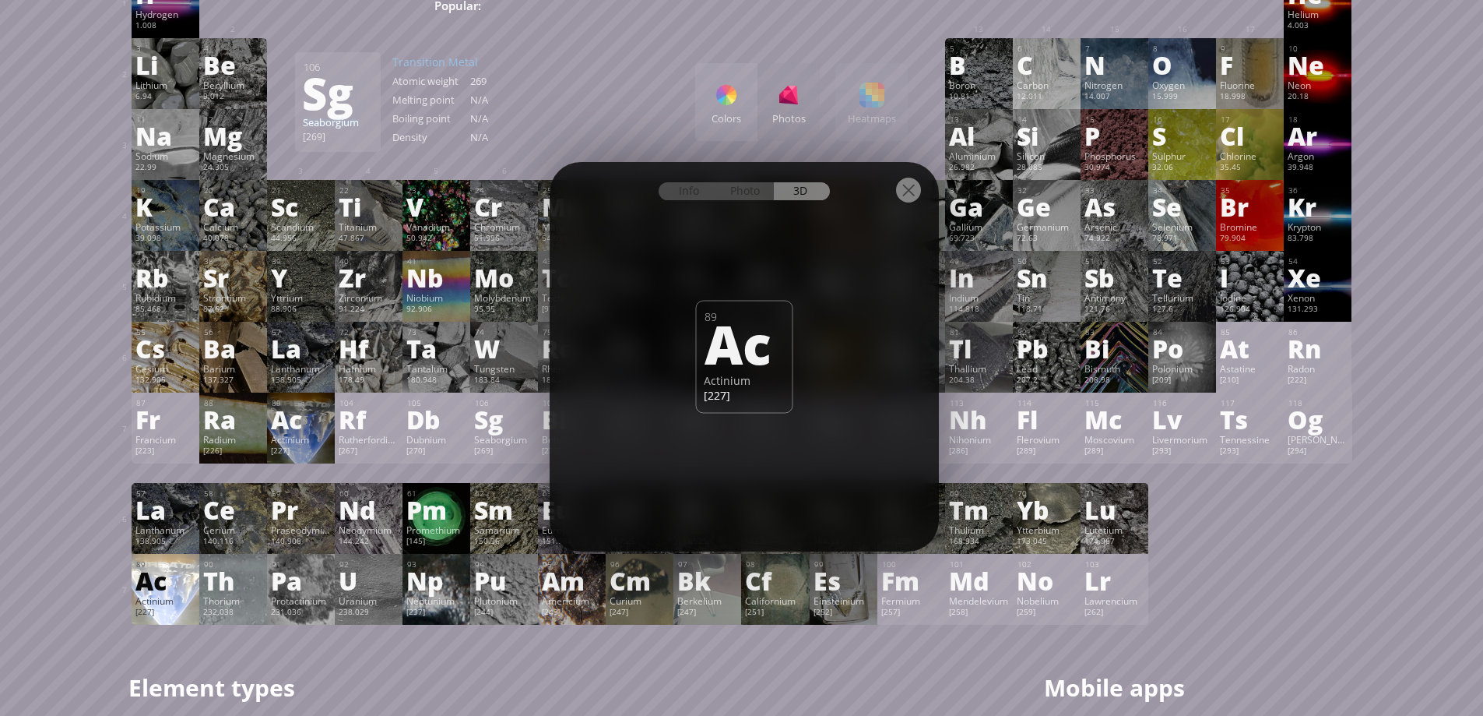
click at [920, 199] on div at bounding box center [908, 190] width 25 height 25
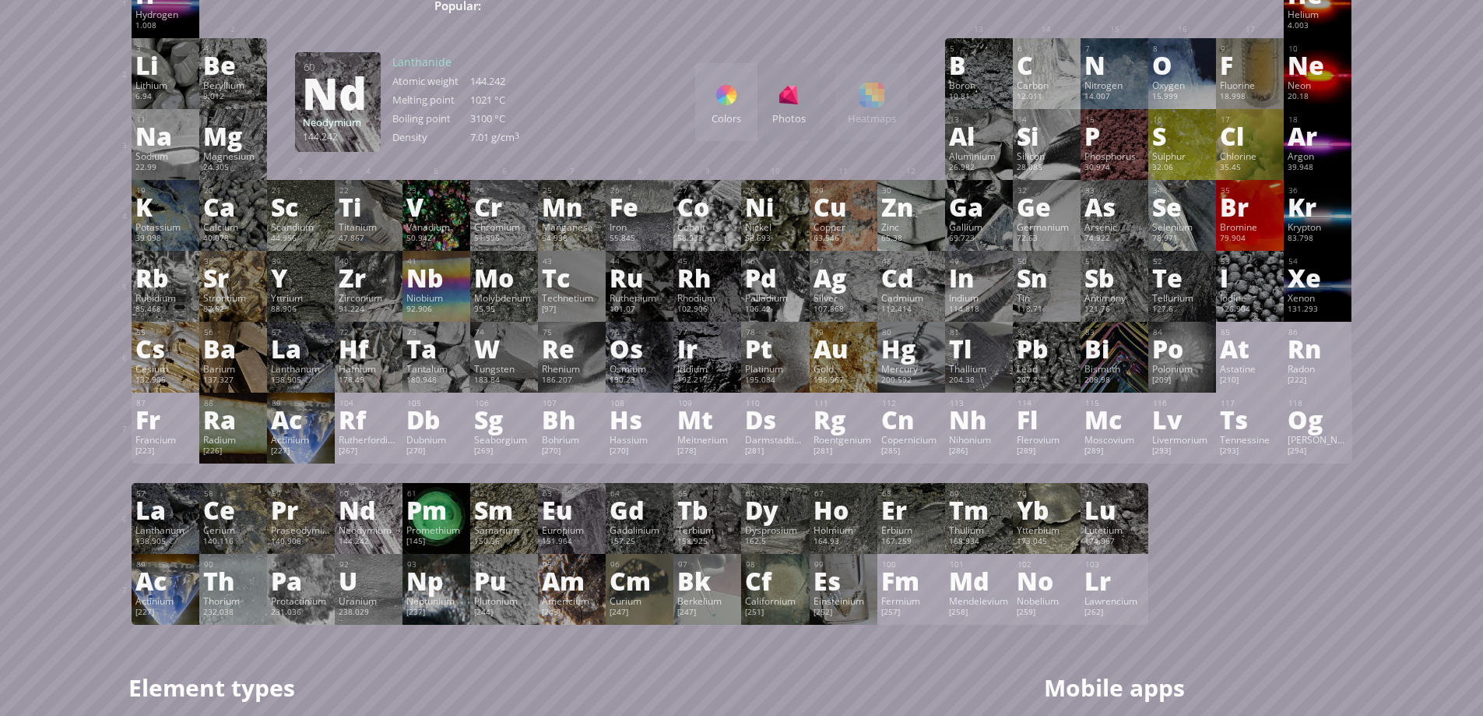
click at [385, 511] on div "Nd" at bounding box center [369, 509] width 60 height 25
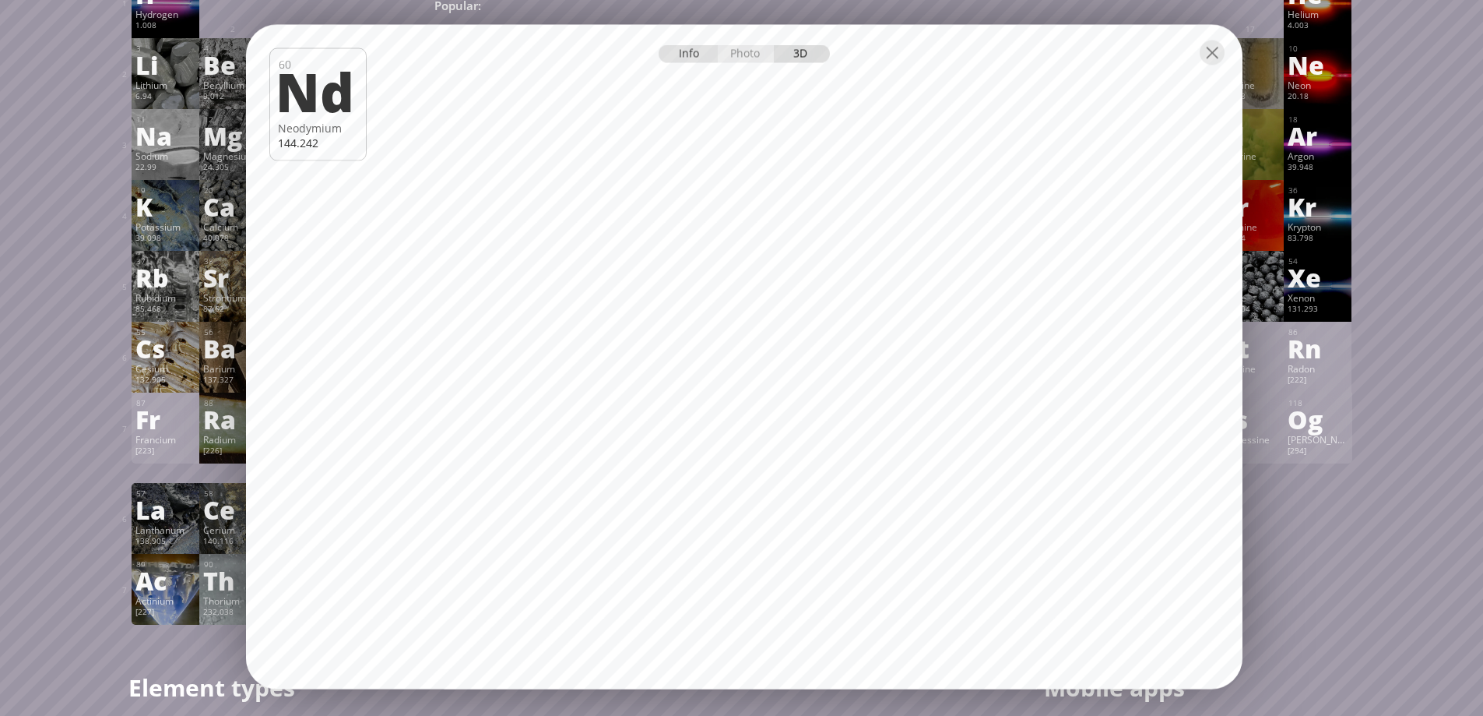
click at [688, 58] on div "Info" at bounding box center [689, 53] width 60 height 18
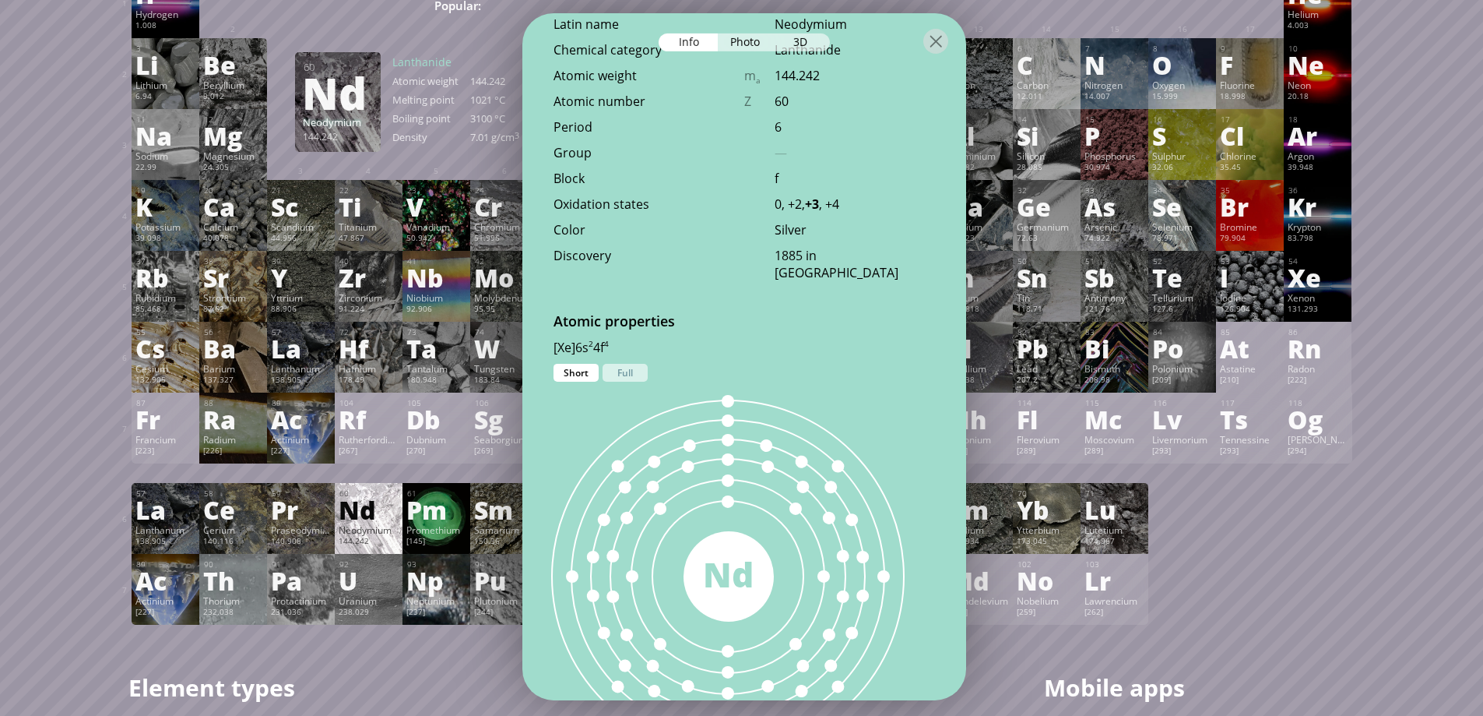
scroll to position [623, 0]
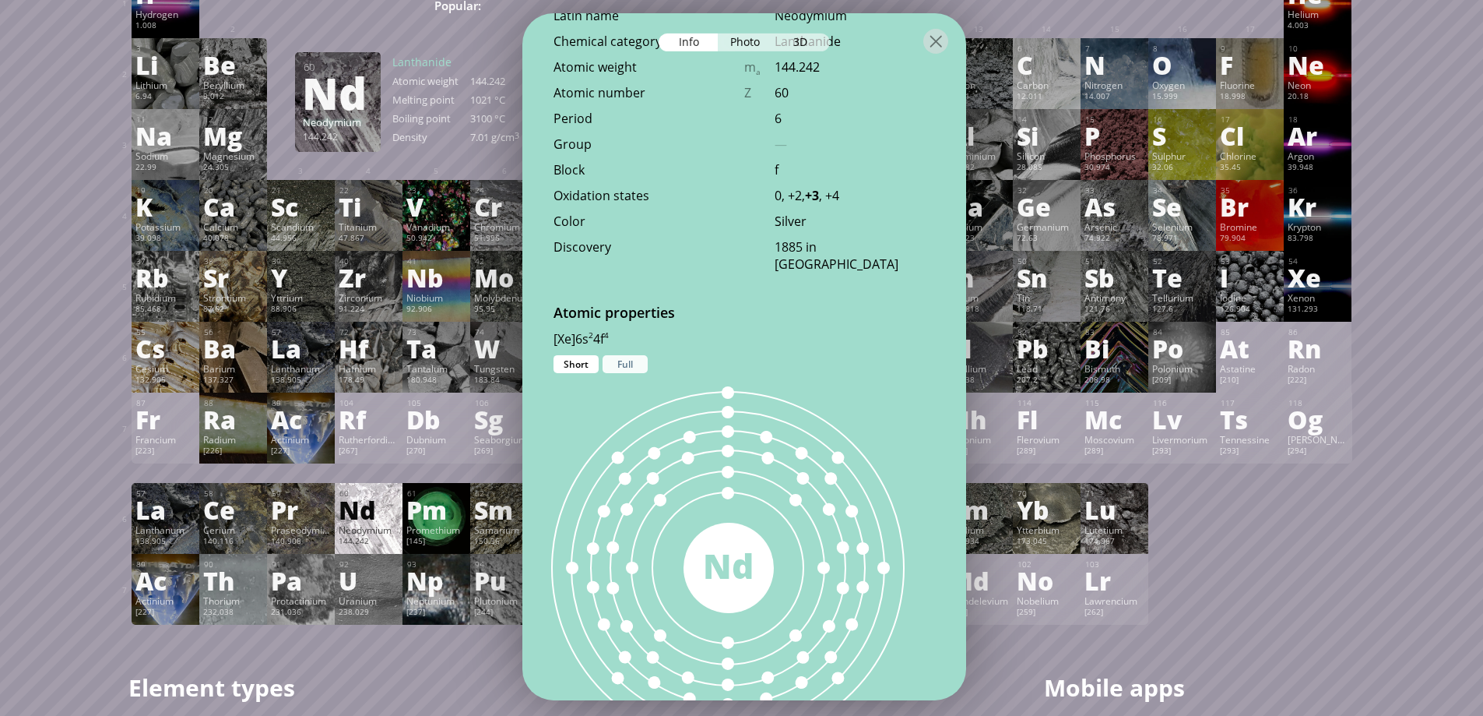
click at [633, 358] on div "Full" at bounding box center [625, 363] width 45 height 18
click at [585, 373] on div "144 Nd" at bounding box center [728, 566] width 413 height 389
click at [585, 368] on div "Short" at bounding box center [576, 363] width 45 height 18
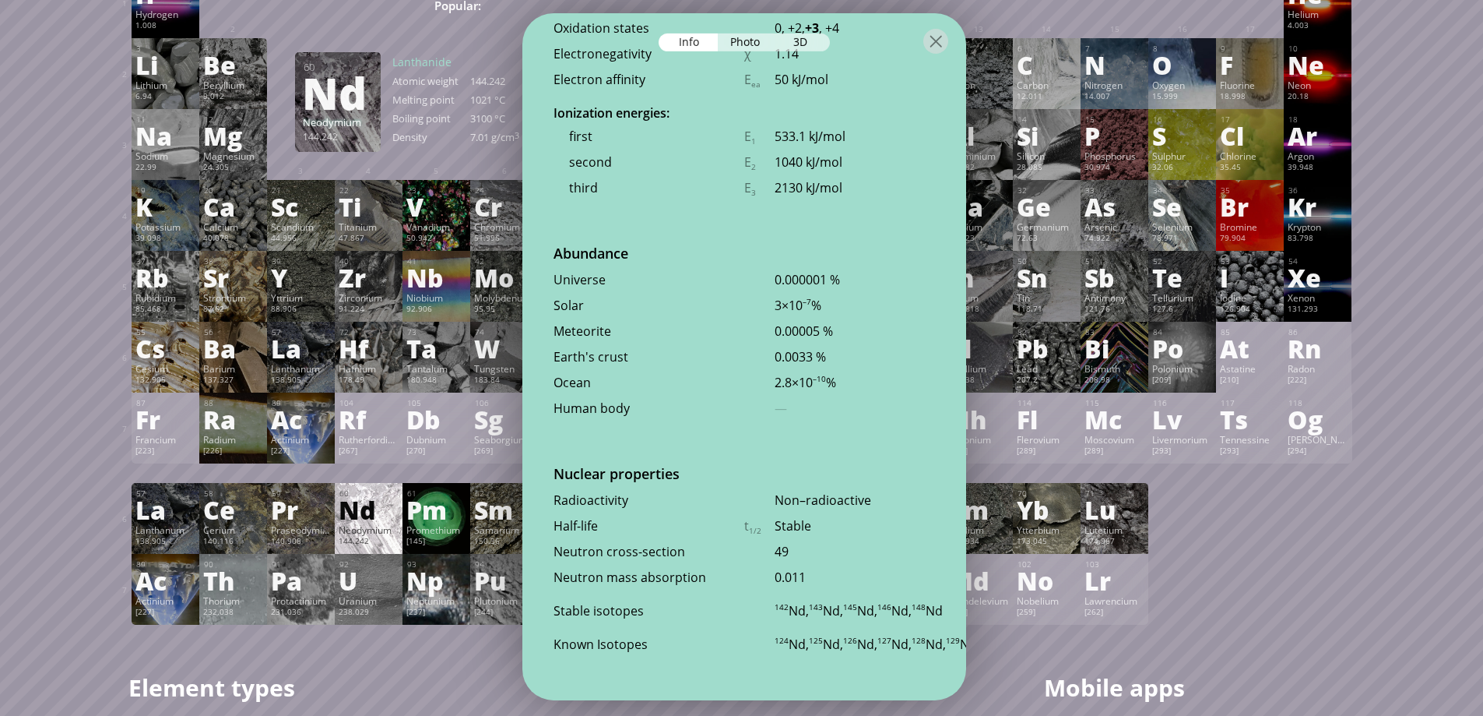
scroll to position [3520, 0]
click at [940, 40] on div at bounding box center [936, 40] width 25 height 25
